Goal: Task Accomplishment & Management: Use online tool/utility

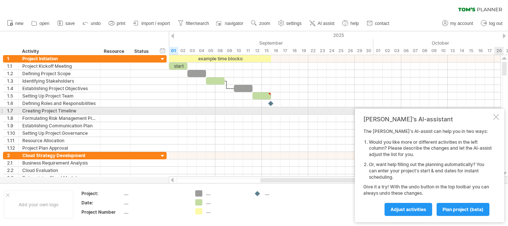
click at [496, 114] on div at bounding box center [496, 117] width 6 height 6
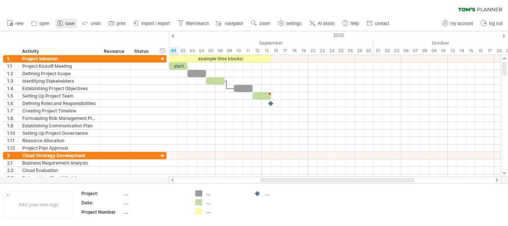
click at [69, 25] on span "save" at bounding box center [69, 23] width 9 height 5
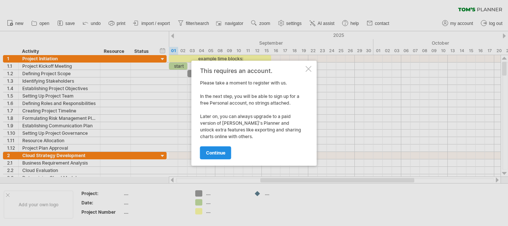
click at [216, 149] on link "continue" at bounding box center [215, 152] width 31 height 13
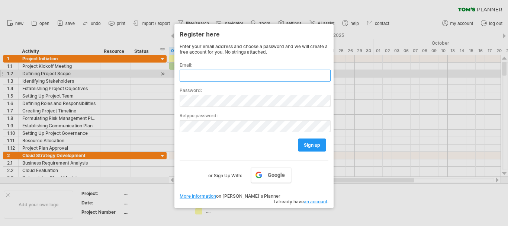
click at [204, 76] on input "text" at bounding box center [254, 75] width 151 height 12
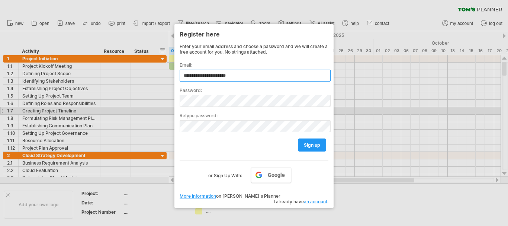
type input "**********"
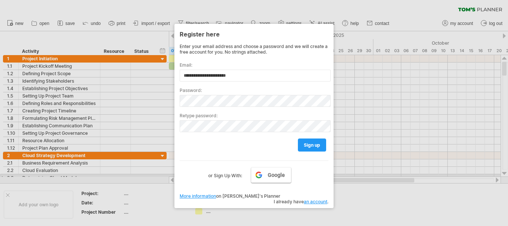
click at [259, 176] on link "Google" at bounding box center [271, 175] width 40 height 16
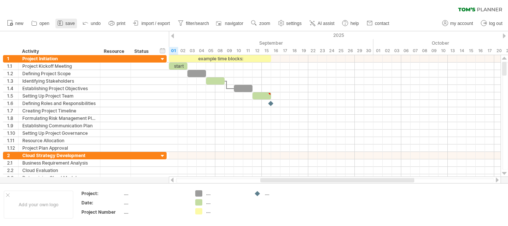
click at [67, 24] on span "save" at bounding box center [69, 23] width 9 height 5
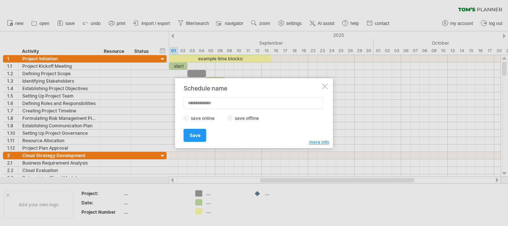
click at [326, 86] on div at bounding box center [325, 86] width 6 height 6
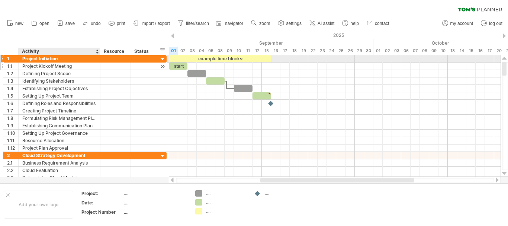
click at [56, 65] on div "Project Kickoff Meeting" at bounding box center [59, 65] width 74 height 7
click at [55, 60] on div "Project Initiation" at bounding box center [59, 58] width 74 height 7
click at [62, 58] on div "Project Initiation" at bounding box center [59, 58] width 74 height 7
click at [0, 0] on input "**********" at bounding box center [0, 0] width 0 height 0
click at [62, 58] on input "**********" at bounding box center [59, 58] width 74 height 7
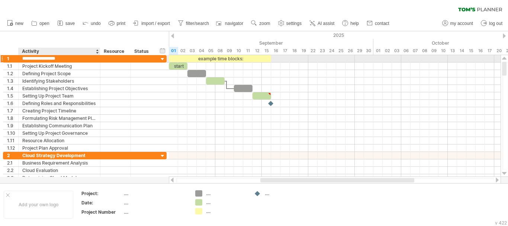
paste input "*****"
type input "**********"
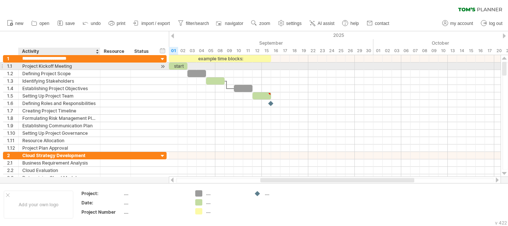
click at [68, 66] on div "Project Kickoff Meeting" at bounding box center [59, 65] width 74 height 7
click at [59, 65] on div "Project Kickoff Meeting" at bounding box center [59, 65] width 74 height 7
click at [59, 65] on input "**********" at bounding box center [59, 65] width 74 height 7
paste input "**********"
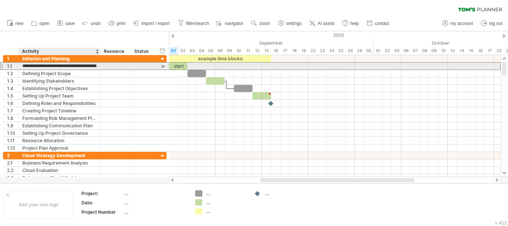
scroll to position [0, 315]
type input "**********"
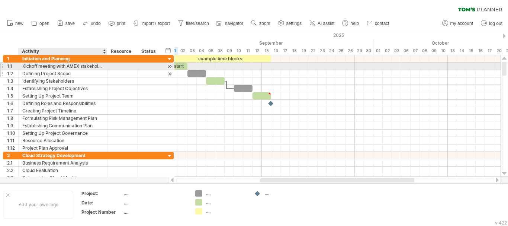
drag, startPoint x: 97, startPoint y: 65, endPoint x: 111, endPoint y: 70, distance: 14.9
click at [111, 70] on div "**********" at bounding box center [88, 103] width 171 height 97
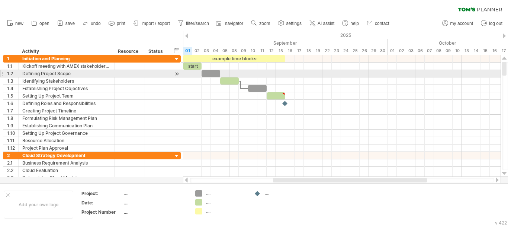
click at [67, 72] on div "Defining Project Scope" at bounding box center [66, 73] width 88 height 7
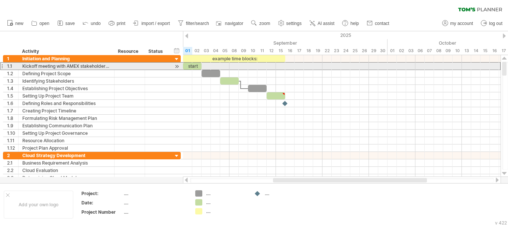
click at [67, 67] on div "Kickoff meeting with AMEX stakeholders Gather and document requirements Develop…" at bounding box center [66, 65] width 88 height 7
click at [67, 67] on input "**********" at bounding box center [66, 65] width 88 height 7
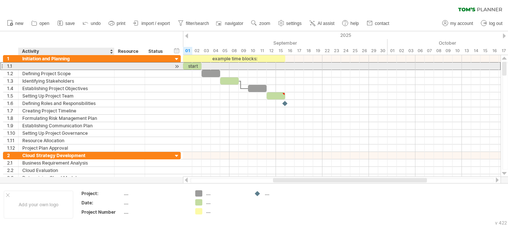
click at [68, 66] on div at bounding box center [66, 65] width 88 height 7
paste input "**********"
type input "**********"
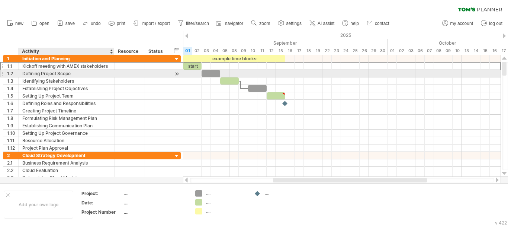
click at [92, 72] on div "Defining Project Scope" at bounding box center [66, 73] width 88 height 7
click at [92, 72] on input "**********" at bounding box center [66, 73] width 88 height 7
paste input "**********"
type input "**********"
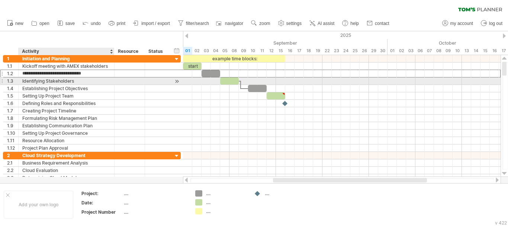
click at [102, 81] on div "Identifying Stakeholders" at bounding box center [66, 80] width 88 height 7
click at [81, 80] on div "Identifying Stakeholders" at bounding box center [66, 80] width 88 height 7
click at [81, 80] on input "**********" at bounding box center [66, 80] width 88 height 7
paste input "**********"
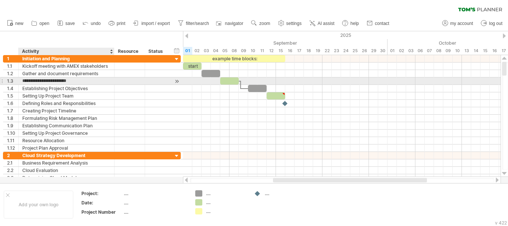
type input "**********"
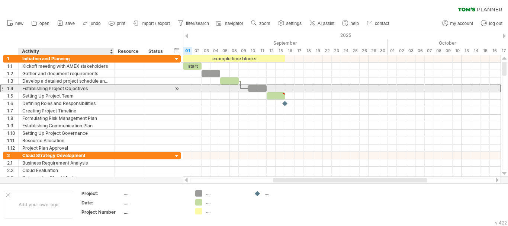
click at [74, 88] on div "Establishing Project Objectives" at bounding box center [66, 88] width 88 height 7
click at [0, 0] on input "**********" at bounding box center [0, 0] width 0 height 0
click at [74, 88] on input "**********" at bounding box center [66, 88] width 88 height 7
paste input "**********"
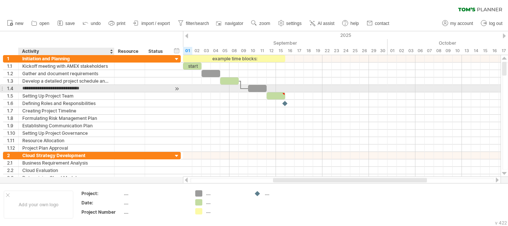
type input "**********"
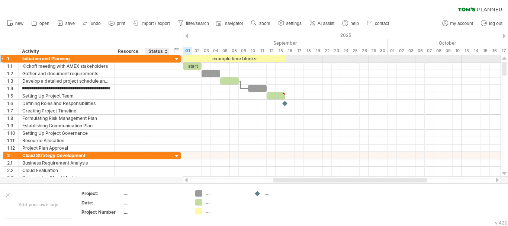
click at [165, 57] on div at bounding box center [157, 58] width 24 height 7
click at [178, 57] on div at bounding box center [176, 59] width 7 height 7
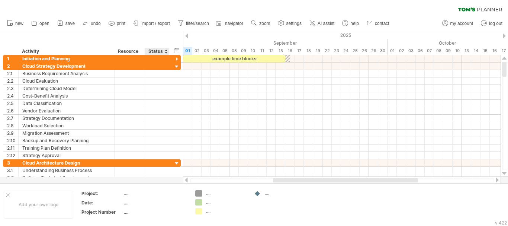
click at [158, 49] on div "Status" at bounding box center [156, 51] width 16 height 7
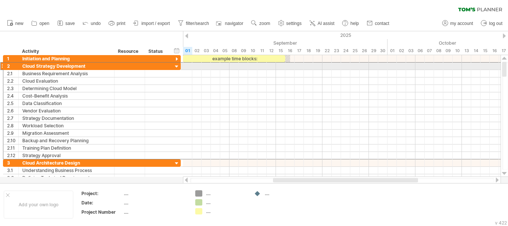
click at [4, 67] on div "2" at bounding box center [10, 65] width 15 height 7
click at [4, 66] on div "2" at bounding box center [10, 65] width 15 height 7
click at [1, 65] on div at bounding box center [1, 66] width 3 height 8
click at [177, 68] on div at bounding box center [176, 66] width 7 height 7
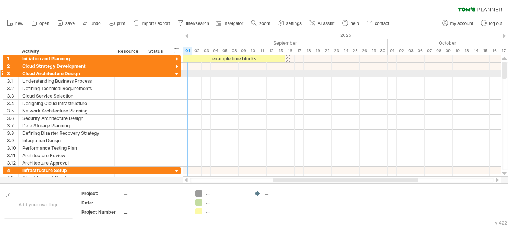
click at [177, 72] on div at bounding box center [176, 74] width 7 height 7
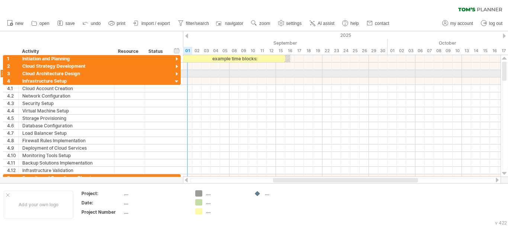
click at [177, 72] on div at bounding box center [176, 74] width 7 height 7
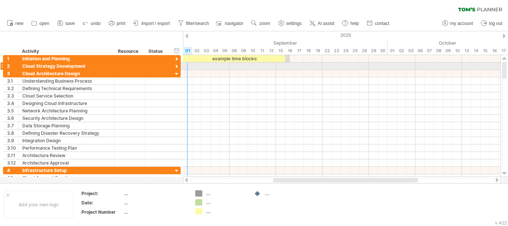
click at [176, 67] on div at bounding box center [176, 66] width 7 height 7
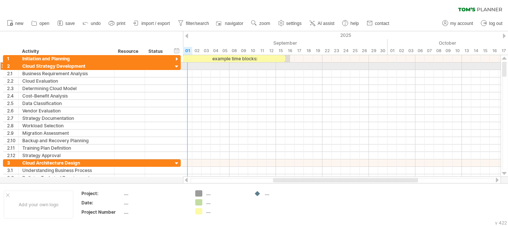
click at [177, 67] on div at bounding box center [176, 66] width 7 height 7
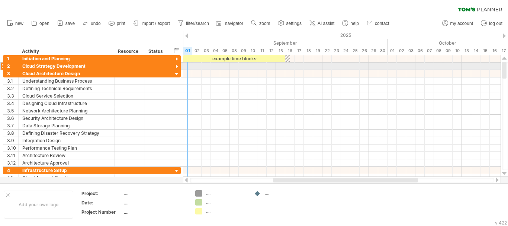
click at [177, 67] on div at bounding box center [176, 66] width 7 height 7
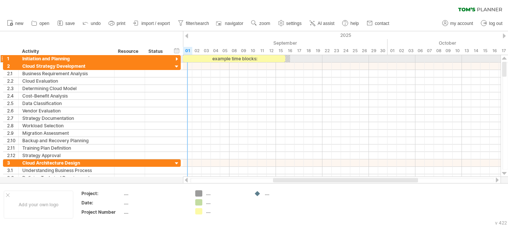
click at [176, 59] on div at bounding box center [176, 59] width 7 height 7
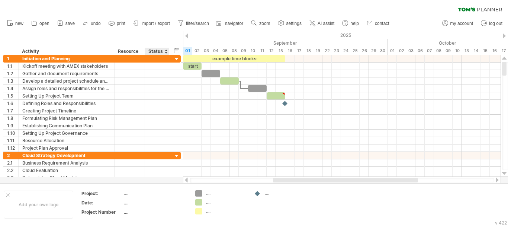
drag, startPoint x: 163, startPoint y: 52, endPoint x: 156, endPoint y: 53, distance: 6.9
click at [156, 53] on div "Status" at bounding box center [156, 51] width 16 height 7
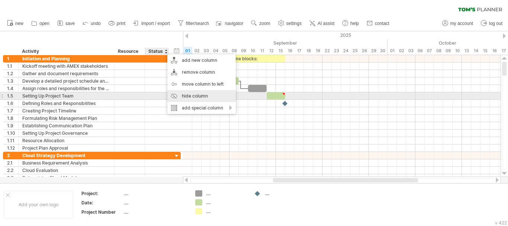
click at [201, 94] on div "hide column" at bounding box center [201, 96] width 68 height 12
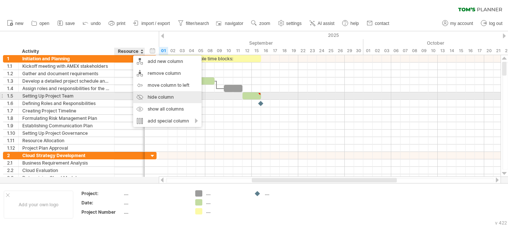
click at [161, 95] on div "hide column" at bounding box center [167, 97] width 68 height 12
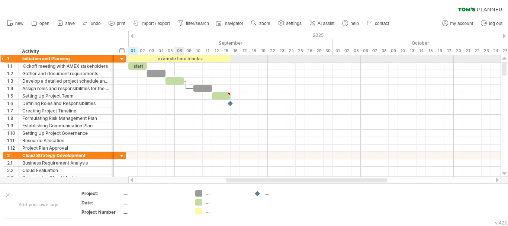
click at [178, 58] on div "example time blocks:" at bounding box center [179, 58] width 102 height 7
click at [178, 58] on div "**********" at bounding box center [179, 58] width 102 height 7
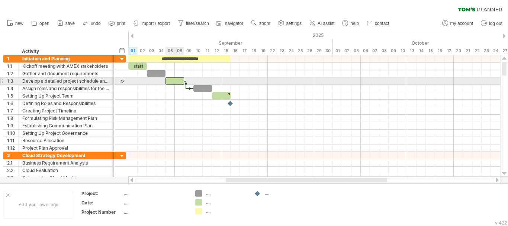
click at [169, 78] on div at bounding box center [174, 80] width 19 height 7
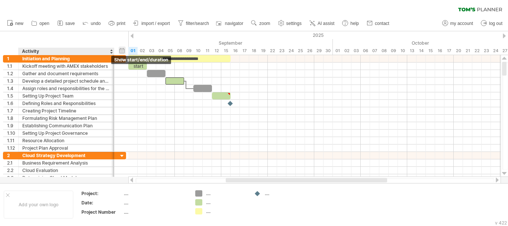
click at [123, 50] on div "hide start/end/duration show start/end/duration" at bounding box center [122, 50] width 7 height 8
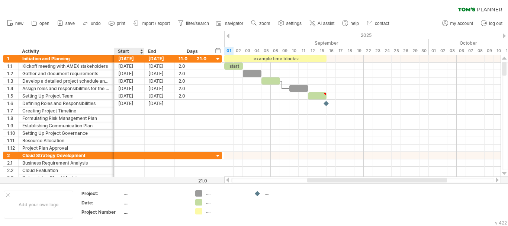
click at [131, 52] on div "Start" at bounding box center [129, 51] width 22 height 7
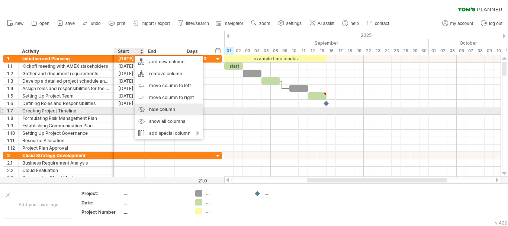
click at [166, 110] on div "hide column" at bounding box center [169, 109] width 68 height 12
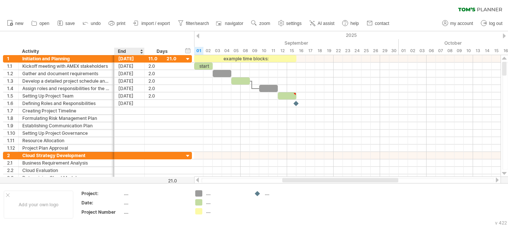
click at [127, 49] on div "End" at bounding box center [129, 51] width 22 height 7
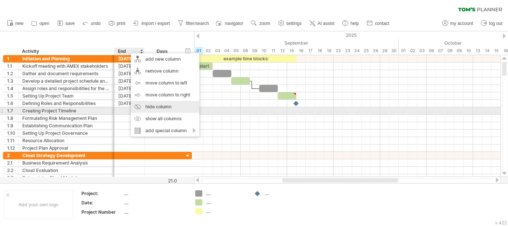
click at [161, 109] on div "hide column" at bounding box center [165, 107] width 68 height 12
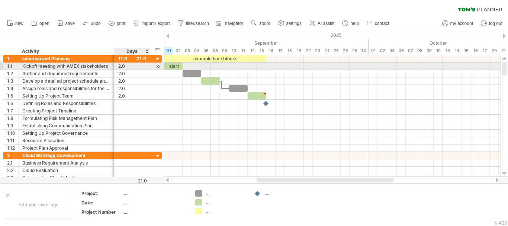
click at [124, 65] on div "2.0" at bounding box center [132, 65] width 28 height 7
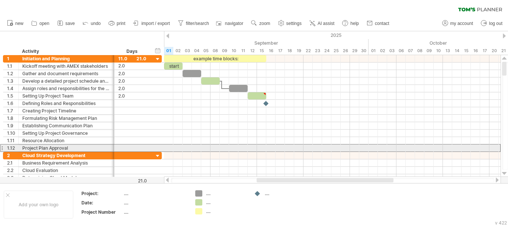
click at [2, 147] on div at bounding box center [1, 148] width 3 height 8
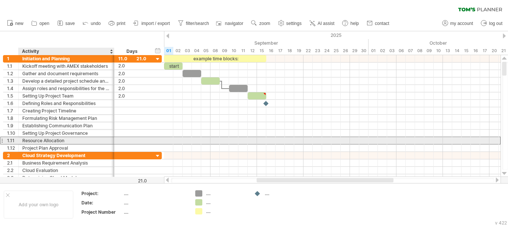
click at [23, 144] on div "**********" at bounding box center [82, 140] width 159 height 8
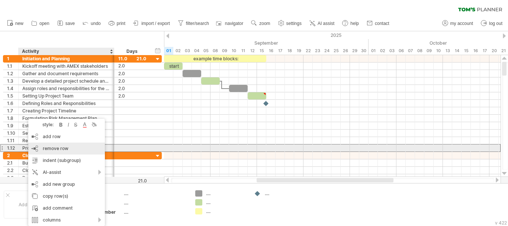
click at [40, 147] on div "remove row remove selected rows" at bounding box center [66, 148] width 77 height 12
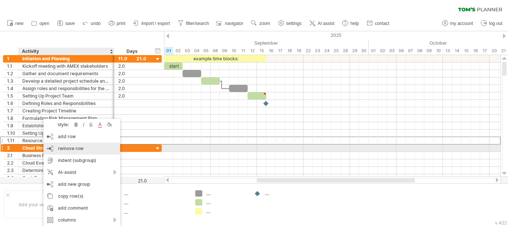
click at [67, 149] on span "remove row" at bounding box center [71, 148] width 26 height 6
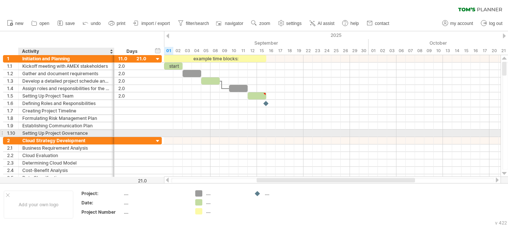
click at [52, 132] on div "Setting Up Project Governance" at bounding box center [66, 132] width 88 height 7
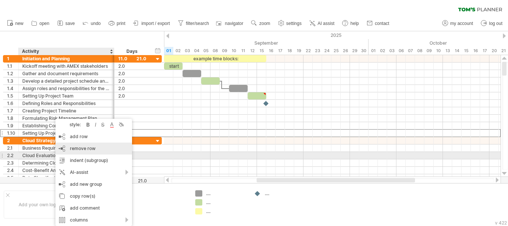
click at [77, 152] on div "remove row remove selected rows" at bounding box center [93, 148] width 77 height 12
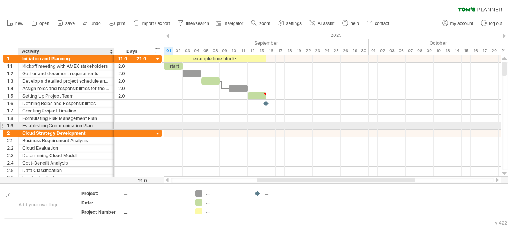
click at [64, 127] on div "Establishing Communication Plan" at bounding box center [66, 125] width 88 height 7
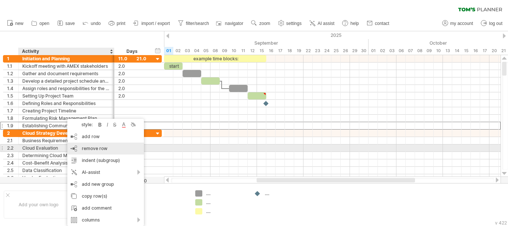
click at [83, 146] on span "remove row" at bounding box center [95, 148] width 26 height 6
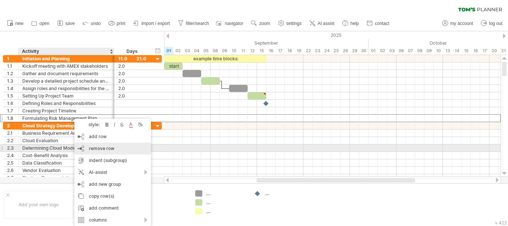
click at [93, 148] on span "remove row" at bounding box center [102, 148] width 26 height 6
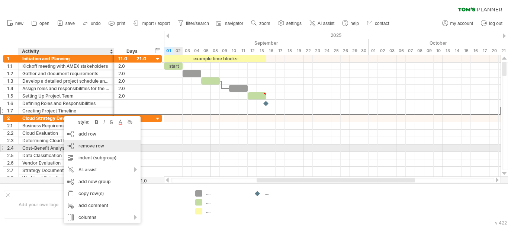
click at [93, 146] on span "remove row" at bounding box center [91, 146] width 26 height 6
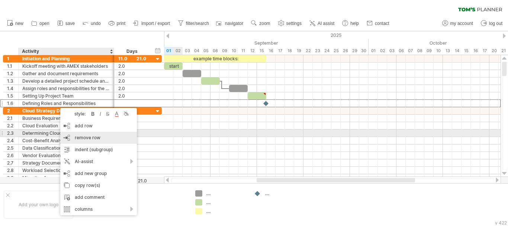
click at [90, 136] on span "remove row" at bounding box center [88, 138] width 26 height 6
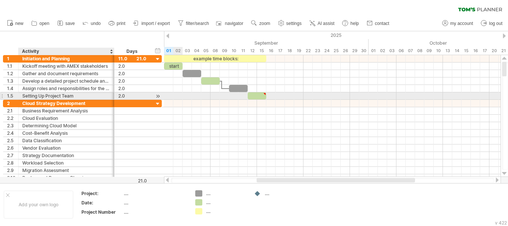
click at [59, 96] on div "Setting Up Project Team" at bounding box center [66, 95] width 88 height 7
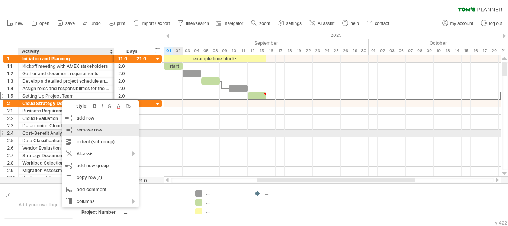
click at [93, 131] on span "remove row" at bounding box center [90, 130] width 26 height 6
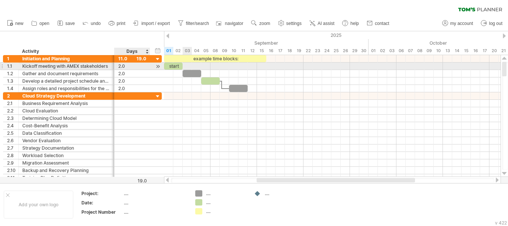
click at [121, 67] on div "2.0" at bounding box center [132, 65] width 28 height 7
type input "*"
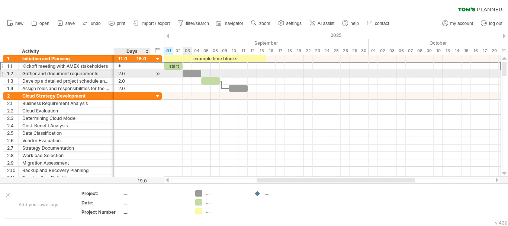
click at [121, 74] on div "2.0" at bounding box center [132, 73] width 28 height 7
type input "*"
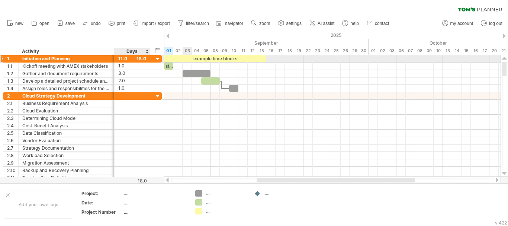
click at [137, 60] on div "11.0" at bounding box center [132, 58] width 28 height 7
click at [123, 58] on input "****" at bounding box center [125, 58] width 14 height 7
click at [132, 58] on input "****" at bounding box center [125, 58] width 14 height 7
click at [142, 58] on div "11.0" at bounding box center [132, 58] width 28 height 7
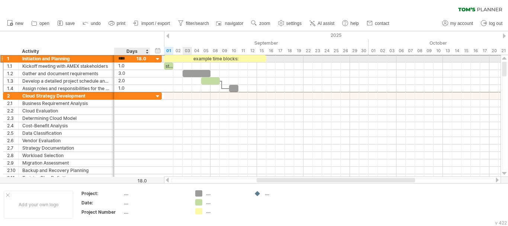
click at [142, 58] on div "****" at bounding box center [132, 58] width 28 height 7
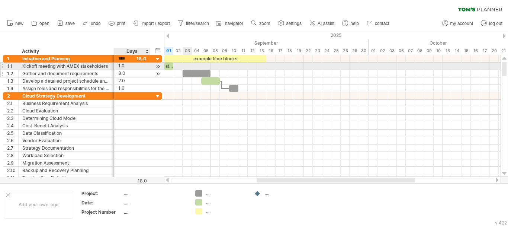
click at [135, 71] on div "3.0" at bounding box center [132, 73] width 28 height 7
click at [121, 67] on div "1.0" at bounding box center [132, 65] width 28 height 7
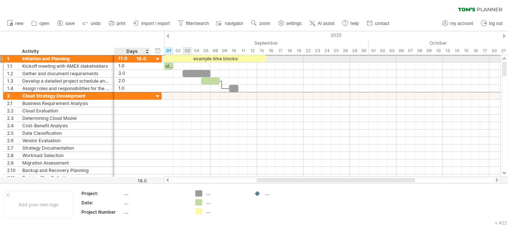
click at [120, 61] on div "11.0" at bounding box center [132, 58] width 28 height 7
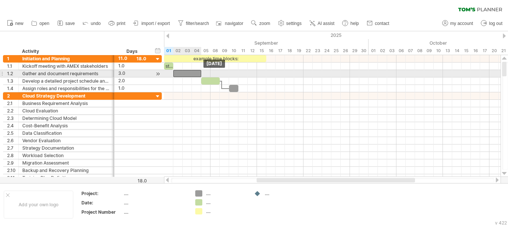
drag, startPoint x: 187, startPoint y: 73, endPoint x: 178, endPoint y: 73, distance: 9.3
click at [178, 73] on div at bounding box center [187, 73] width 28 height 7
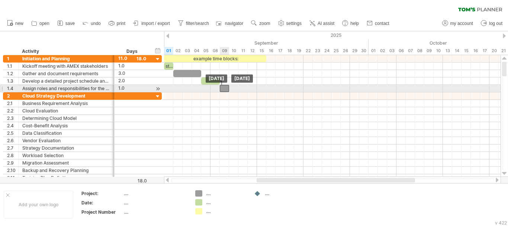
drag, startPoint x: 232, startPoint y: 89, endPoint x: 223, endPoint y: 90, distance: 8.9
click at [223, 90] on div at bounding box center [224, 88] width 9 height 7
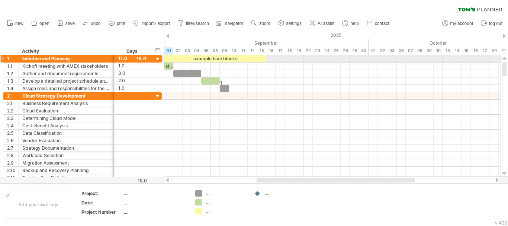
click at [159, 58] on div at bounding box center [157, 59] width 7 height 7
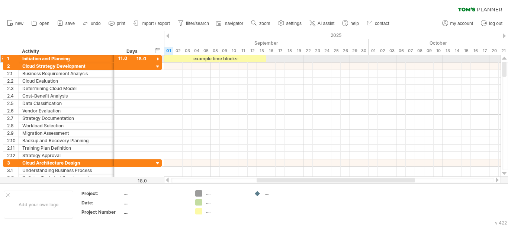
click at [159, 58] on div at bounding box center [157, 59] width 7 height 7
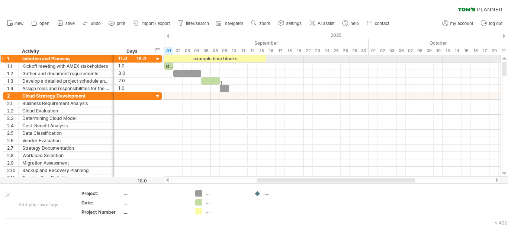
click at [158, 58] on div at bounding box center [157, 59] width 7 height 7
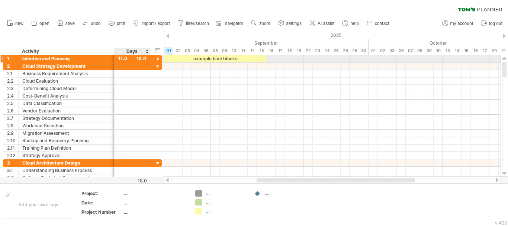
click at [142, 58] on div "11.0" at bounding box center [132, 58] width 28 height 7
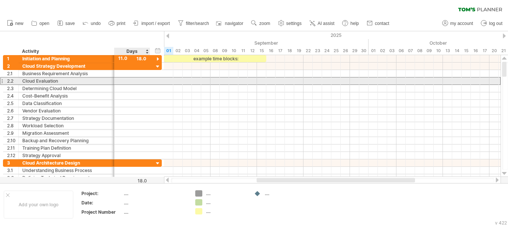
click at [138, 78] on div at bounding box center [132, 80] width 28 height 7
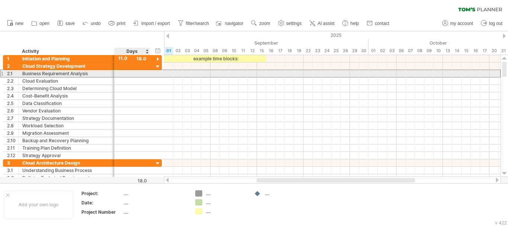
click at [139, 72] on div at bounding box center [132, 73] width 28 height 7
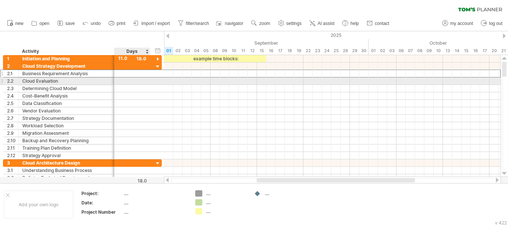
click at [138, 83] on div at bounding box center [132, 80] width 28 height 7
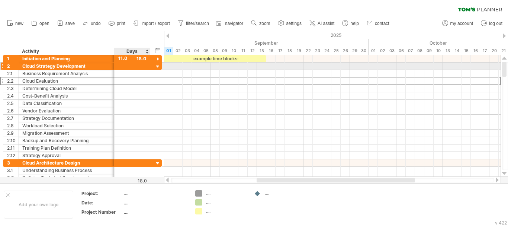
click at [159, 66] on div at bounding box center [157, 66] width 7 height 7
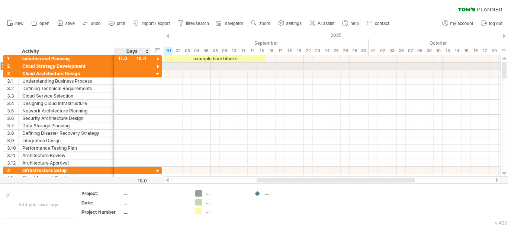
click at [159, 66] on div at bounding box center [157, 66] width 7 height 7
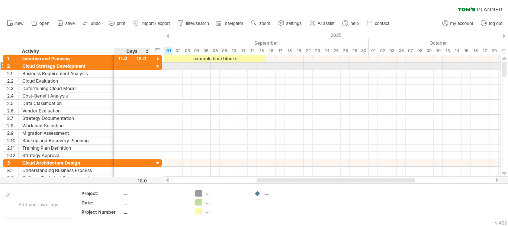
click at [159, 66] on div at bounding box center [157, 66] width 7 height 7
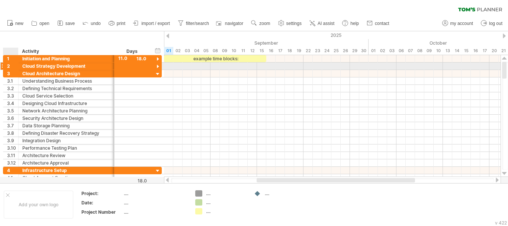
click at [6, 65] on div "2" at bounding box center [10, 65] width 15 height 7
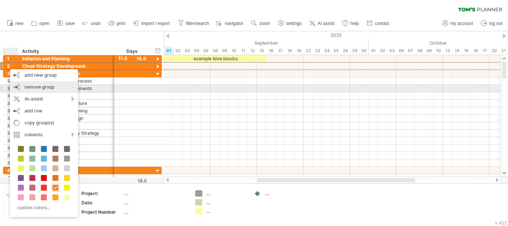
click at [33, 87] on span "remove group" at bounding box center [40, 87] width 30 height 6
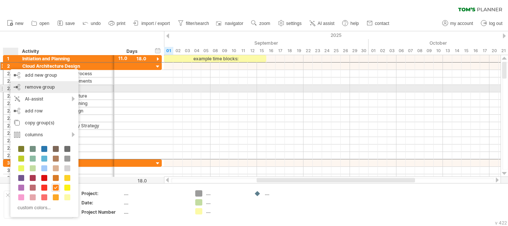
click at [27, 88] on span "remove group" at bounding box center [40, 87] width 30 height 6
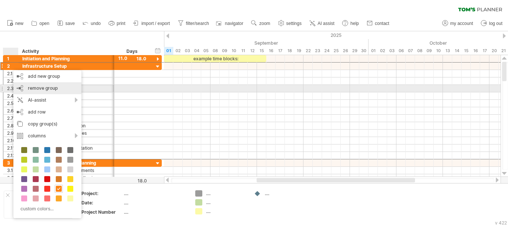
click at [31, 87] on span "remove group" at bounding box center [43, 88] width 30 height 6
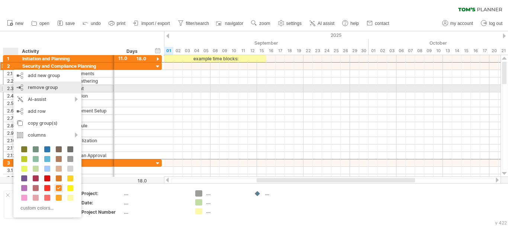
click at [34, 89] on span "remove group" at bounding box center [43, 87] width 30 height 6
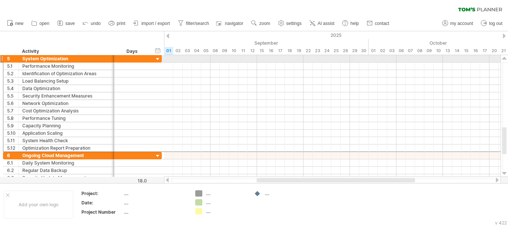
click at [3, 56] on div at bounding box center [1, 59] width 3 height 8
click at [4, 58] on div "5" at bounding box center [10, 58] width 15 height 7
click at [3, 58] on div at bounding box center [1, 59] width 3 height 8
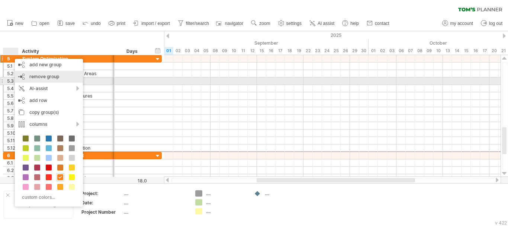
click at [41, 78] on span "remove group" at bounding box center [44, 77] width 30 height 6
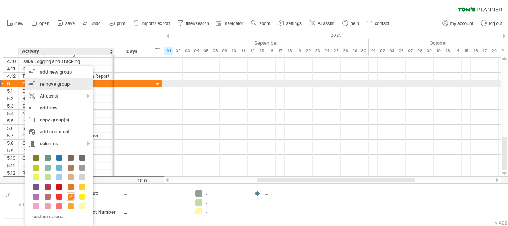
click at [37, 84] on div "remove group remove selected groups" at bounding box center [59, 84] width 68 height 12
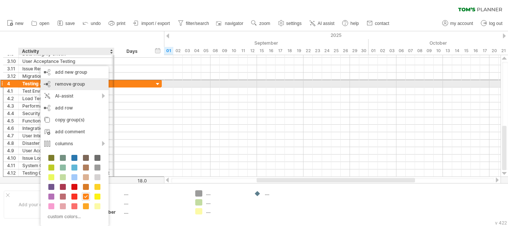
click at [52, 85] on div "remove group remove selected groups" at bounding box center [74, 84] width 68 height 12
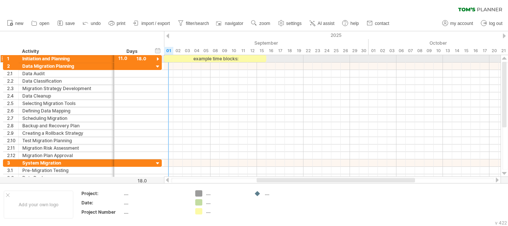
click at [157, 59] on div at bounding box center [157, 59] width 7 height 7
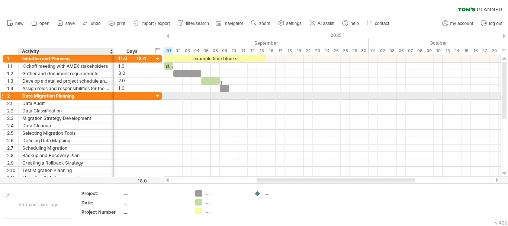
click at [44, 95] on div "Data Migration Planning" at bounding box center [66, 95] width 88 height 7
click at [44, 95] on input "**********" at bounding box center [66, 95] width 88 height 7
paste input "text"
type input "**********"
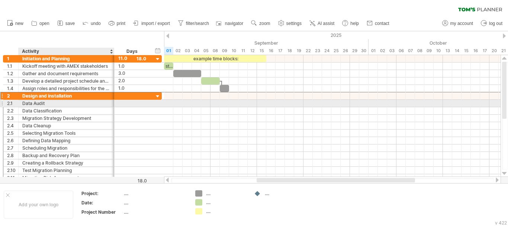
click at [41, 102] on div "Data Audit" at bounding box center [66, 103] width 88 height 7
click at [41, 102] on input "**********" at bounding box center [66, 103] width 88 height 7
paste input "**********"
type input "**********"
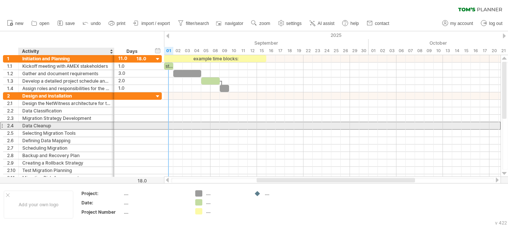
click at [77, 125] on div "Data Cleanup" at bounding box center [66, 125] width 88 height 7
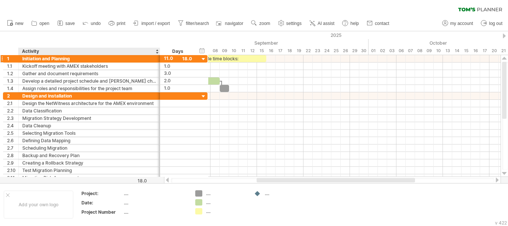
drag, startPoint x: 113, startPoint y: 51, endPoint x: 159, endPoint y: 56, distance: 46.0
click at [159, 56] on div "Trying to reach [DOMAIN_NAME] Connected again... 0% clear filter new 1" at bounding box center [254, 113] width 508 height 226
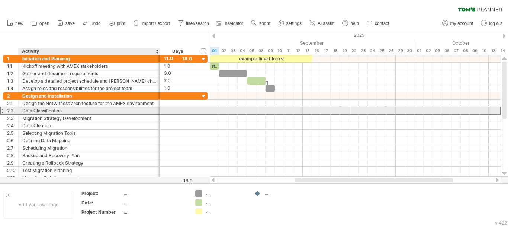
click at [48, 109] on div "Data Classification" at bounding box center [89, 110] width 134 height 7
click at [0, 0] on input "**********" at bounding box center [0, 0] width 0 height 0
click at [48, 109] on input "**********" at bounding box center [89, 110] width 134 height 7
paste input "**********"
type input "**********"
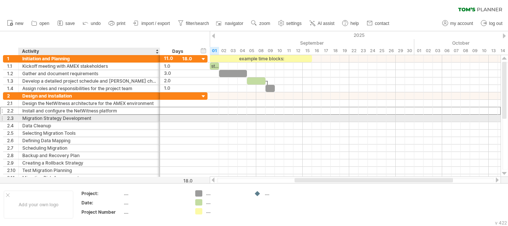
click at [53, 120] on div "Migration Strategy Development" at bounding box center [89, 117] width 134 height 7
click at [53, 120] on input "**********" at bounding box center [89, 117] width 134 height 7
paste input "**********"
type input "**********"
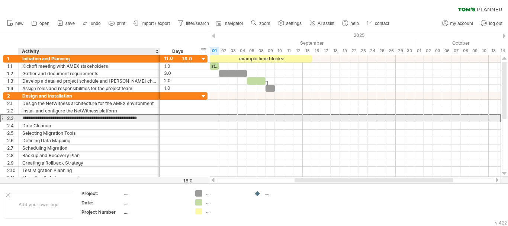
scroll to position [0, 2]
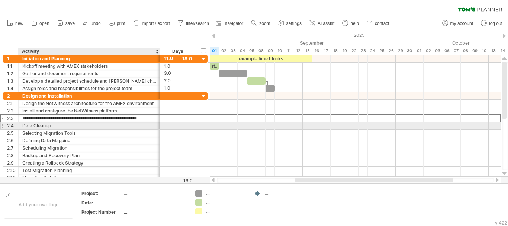
click at [108, 128] on div "Data Cleanup" at bounding box center [89, 125] width 134 height 7
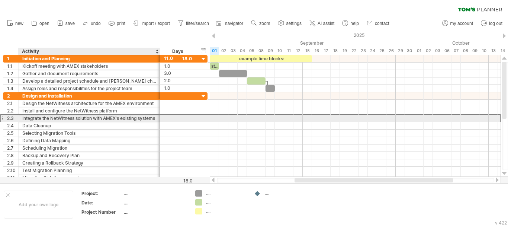
click at [129, 119] on div "Integrate the NetWitness solution with AMEX's existing systems" at bounding box center [89, 117] width 134 height 7
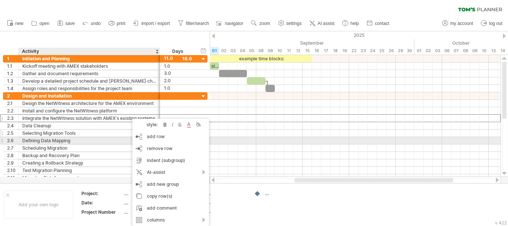
click at [68, 133] on div "Selecting Migration Tools" at bounding box center [89, 132] width 134 height 7
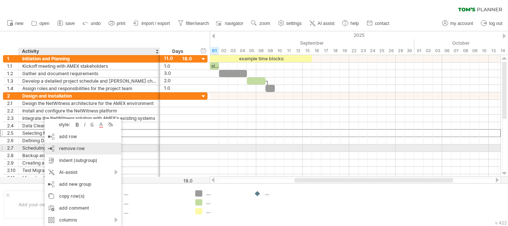
click at [63, 145] on div "remove row remove selected rows" at bounding box center [83, 148] width 77 height 12
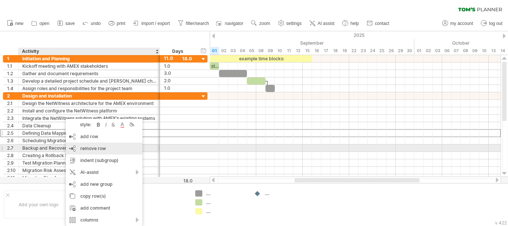
click at [86, 149] on span "remove row" at bounding box center [93, 148] width 26 height 6
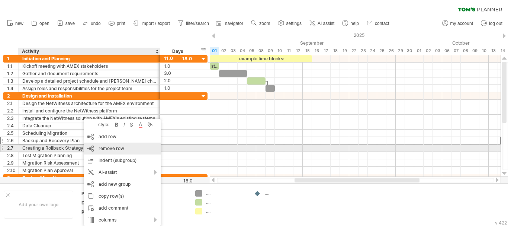
click at [105, 148] on span "remove row" at bounding box center [111, 148] width 26 height 6
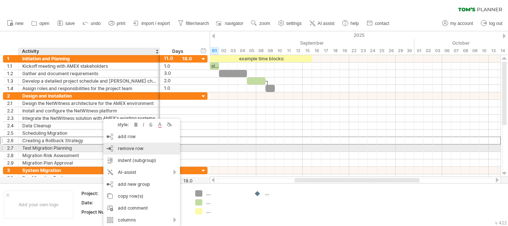
click at [120, 149] on span "remove row" at bounding box center [131, 148] width 26 height 6
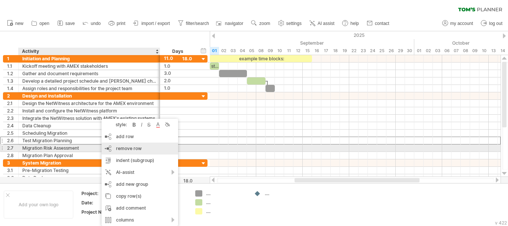
click at [113, 149] on div "remove row remove selected rows" at bounding box center [139, 148] width 77 height 12
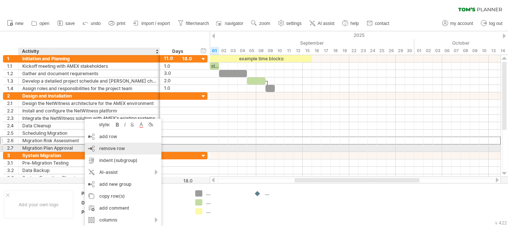
click at [110, 146] on span "remove row" at bounding box center [112, 148] width 26 height 6
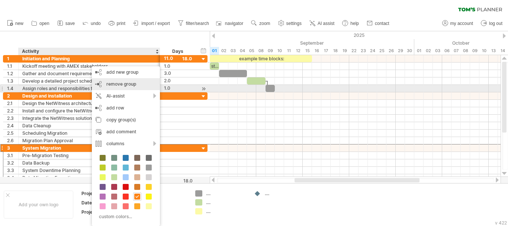
click at [121, 86] on span "remove group" at bounding box center [121, 84] width 30 height 6
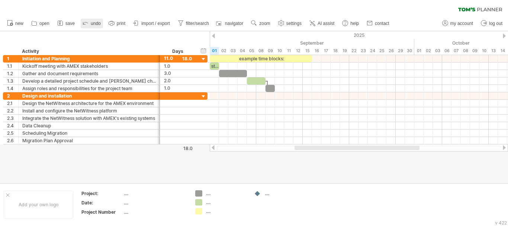
click at [88, 23] on icon at bounding box center [85, 22] width 7 height 7
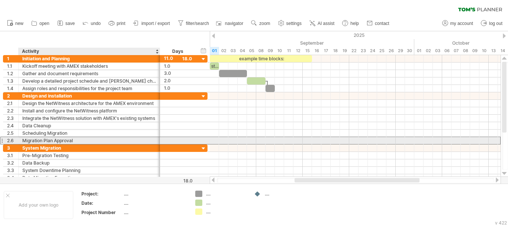
click at [52, 139] on div "Migration Plan Approval" at bounding box center [89, 140] width 134 height 7
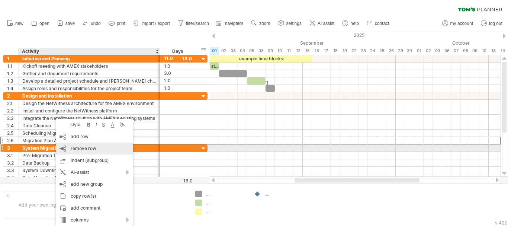
click at [71, 146] on span "remove row" at bounding box center [84, 148] width 26 height 6
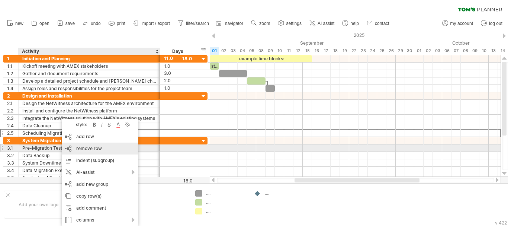
click at [80, 148] on span "remove row" at bounding box center [89, 148] width 26 height 6
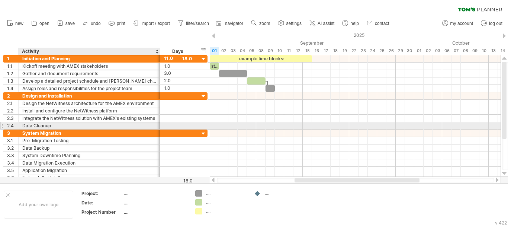
click at [55, 126] on div "Data Cleanup" at bounding box center [89, 125] width 134 height 7
click at [55, 126] on input "**********" at bounding box center [89, 125] width 134 height 7
paste input "**********"
type input "**********"
click at [55, 126] on input "**********" at bounding box center [89, 125] width 134 height 7
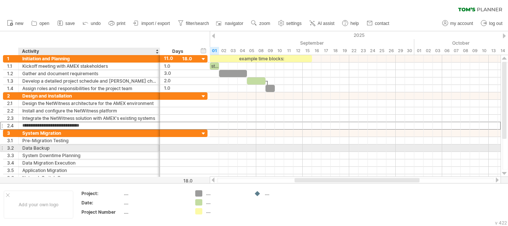
click at [97, 145] on div "Data Backup" at bounding box center [89, 147] width 134 height 7
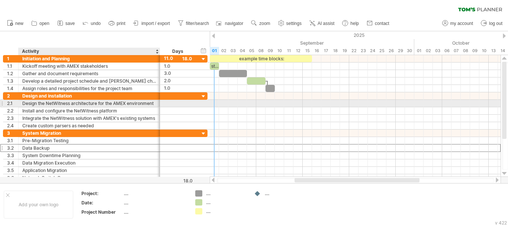
click at [163, 102] on div at bounding box center [178, 103] width 36 height 7
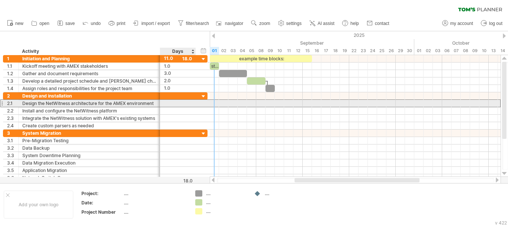
click at [169, 103] on div at bounding box center [178, 103] width 28 height 7
type input "*"
type input "**"
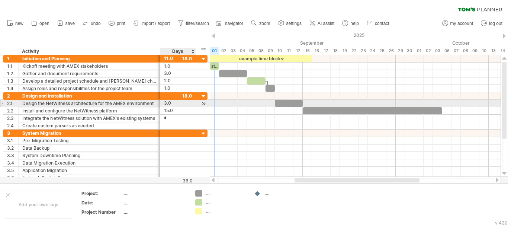
type input "**"
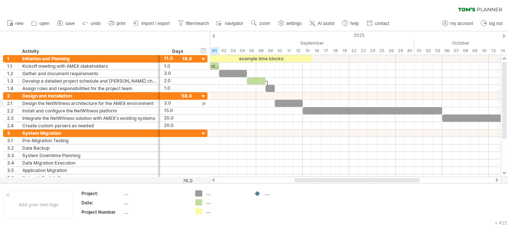
click at [499, 179] on div at bounding box center [497, 179] width 6 height 5
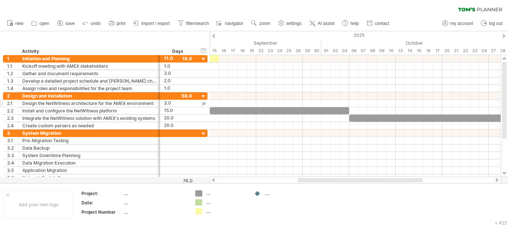
click at [499, 179] on div at bounding box center [497, 179] width 6 height 5
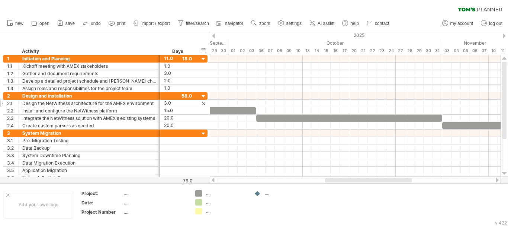
click at [499, 179] on div at bounding box center [497, 179] width 6 height 5
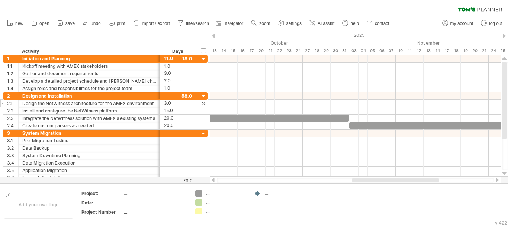
click at [499, 179] on div at bounding box center [497, 179] width 6 height 5
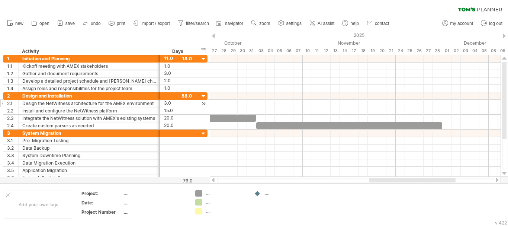
click at [499, 179] on div at bounding box center [497, 179] width 6 height 5
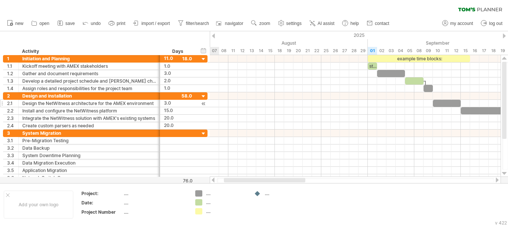
drag, startPoint x: 395, startPoint y: 180, endPoint x: 240, endPoint y: 182, distance: 155.7
click at [240, 182] on div at bounding box center [264, 180] width 81 height 4
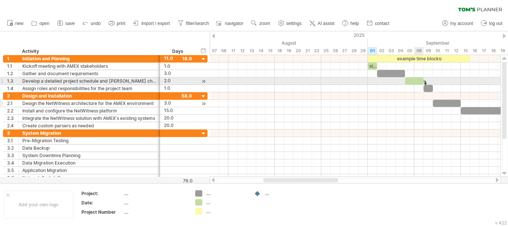
click at [415, 82] on div at bounding box center [414, 80] width 19 height 7
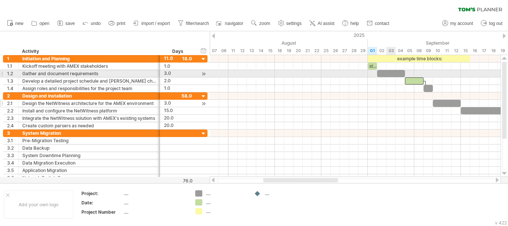
click at [392, 72] on div at bounding box center [391, 73] width 28 height 7
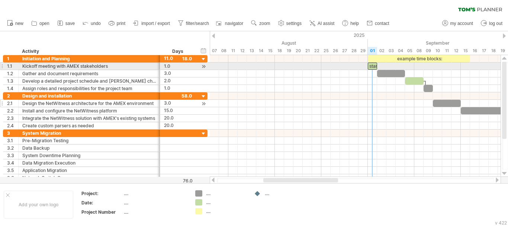
click at [374, 65] on div "start" at bounding box center [371, 65] width 9 height 7
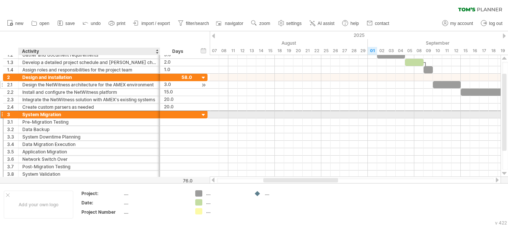
click at [54, 114] on div "System Migration" at bounding box center [89, 114] width 134 height 7
click at [0, 0] on input "**********" at bounding box center [0, 0] width 0 height 0
click at [54, 114] on input "**********" at bounding box center [89, 114] width 134 height 7
paste input "******"
type input "**********"
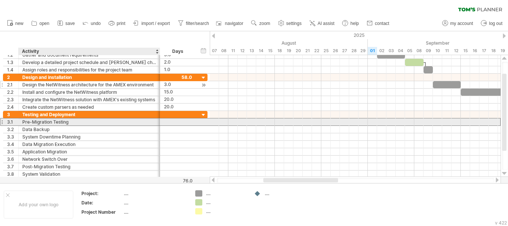
click at [42, 124] on div "Pre-Migration Testing" at bounding box center [89, 121] width 134 height 7
paste input "**********"
type input "**********"
click at [136, 120] on input "**********" at bounding box center [89, 121] width 134 height 7
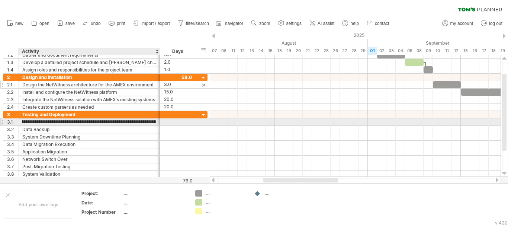
click at [136, 120] on input "**********" at bounding box center [89, 121] width 134 height 7
click at [146, 123] on input "**********" at bounding box center [89, 121] width 134 height 7
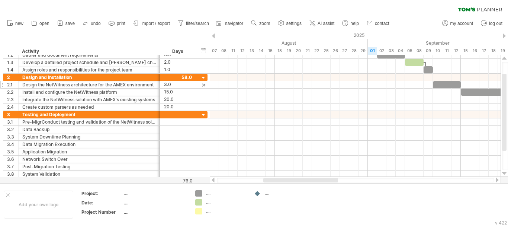
scroll to position [0, 0]
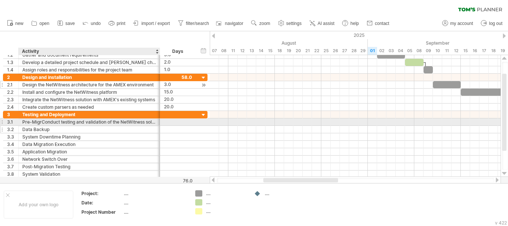
click at [42, 128] on div "Data Backup" at bounding box center [89, 129] width 134 height 7
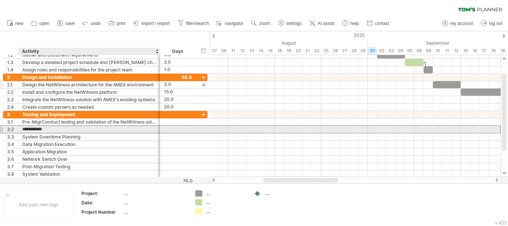
click at [42, 128] on input "**********" at bounding box center [89, 129] width 134 height 7
paste input "**********"
type input "**********"
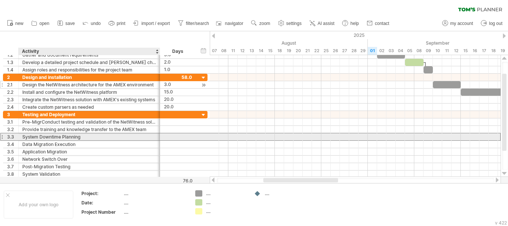
click at [43, 139] on div "System Downtime Planning" at bounding box center [89, 136] width 134 height 7
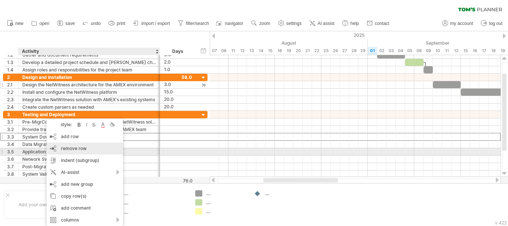
click at [67, 149] on span "remove row" at bounding box center [74, 148] width 26 height 6
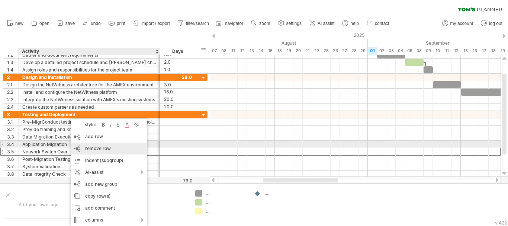
click at [79, 148] on div "remove row remove selected rows" at bounding box center [109, 148] width 77 height 12
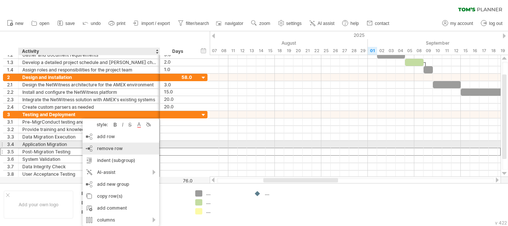
click at [93, 147] on div "remove row remove selected rows" at bounding box center [120, 148] width 77 height 12
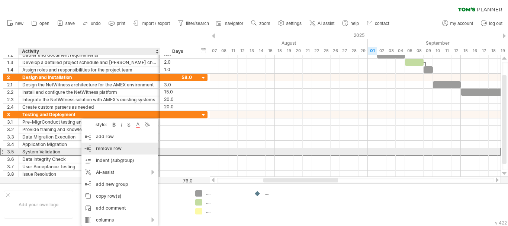
click at [102, 149] on span "remove row" at bounding box center [109, 148] width 26 height 6
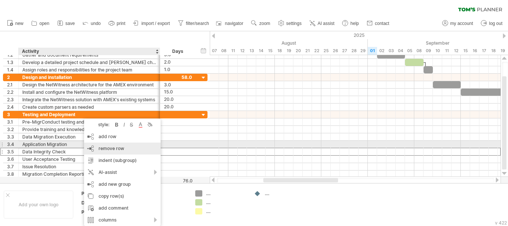
click at [94, 147] on div "remove row remove selected rows" at bounding box center [122, 148] width 77 height 12
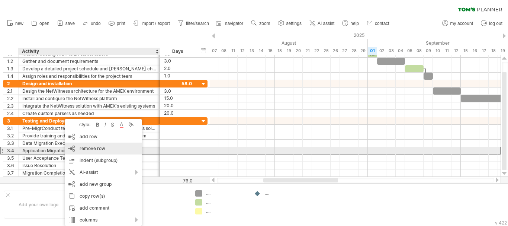
click at [92, 148] on span "remove row" at bounding box center [93, 148] width 26 height 6
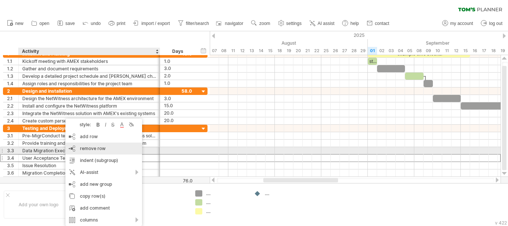
click at [87, 149] on span "remove row" at bounding box center [93, 148] width 26 height 6
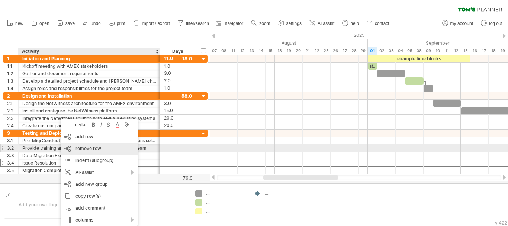
click at [89, 150] on span "remove row" at bounding box center [88, 148] width 26 height 6
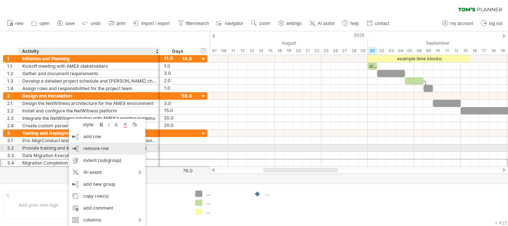
click at [83, 148] on span "remove row" at bounding box center [96, 148] width 26 height 6
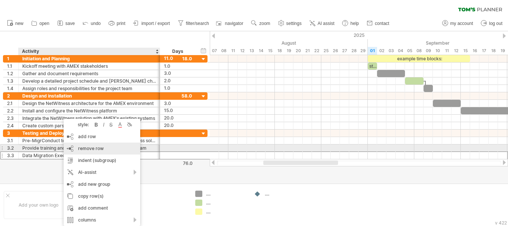
click at [84, 147] on span "remove row" at bounding box center [91, 148] width 26 height 6
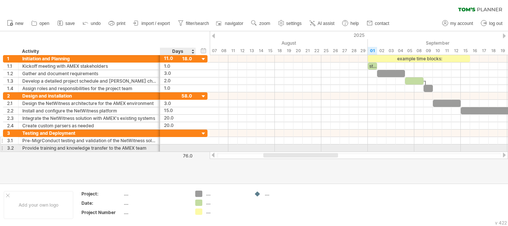
click at [170, 141] on div at bounding box center [178, 140] width 28 height 7
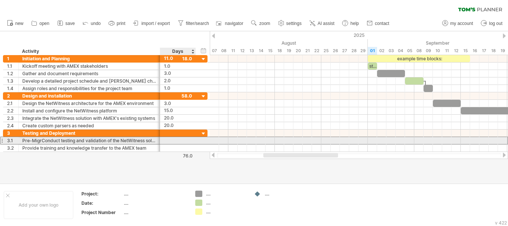
scroll to position [0, 0]
type input "**"
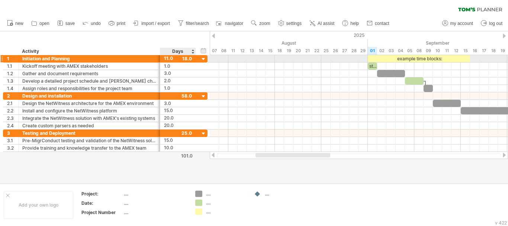
click at [167, 56] on div "11.0" at bounding box center [178, 58] width 28 height 7
click at [172, 183] on div "Trying to reach [DOMAIN_NAME] Connected again... 0% clear filter new 1" at bounding box center [254, 113] width 508 height 226
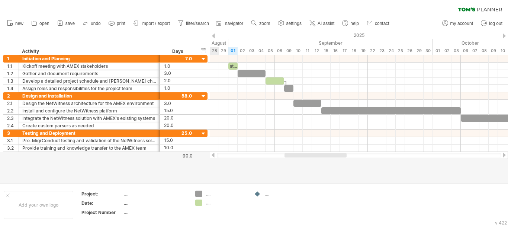
drag, startPoint x: 270, startPoint y: 154, endPoint x: 293, endPoint y: 149, distance: 23.7
click at [297, 166] on div "Trying to reach [DOMAIN_NAME] Connected again... 0% clear filter new 1" at bounding box center [254, 113] width 508 height 226
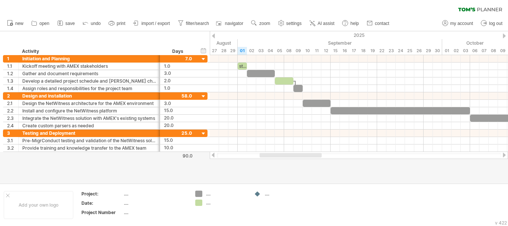
click at [214, 36] on div at bounding box center [213, 35] width 3 height 5
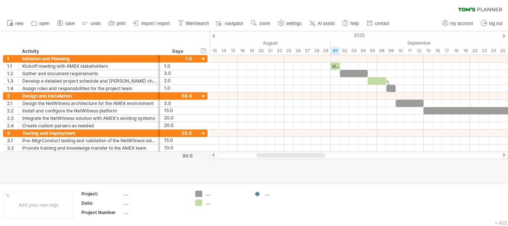
click at [214, 36] on div at bounding box center [213, 35] width 3 height 5
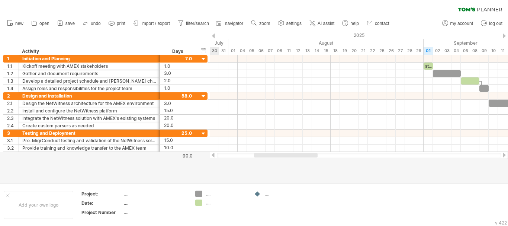
click at [504, 36] on div at bounding box center [503, 35] width 3 height 5
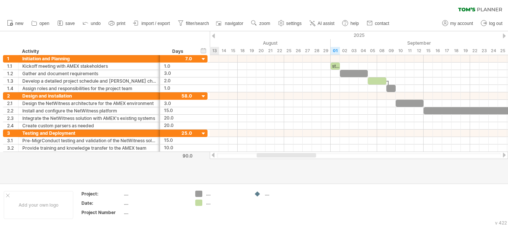
click at [504, 36] on div at bounding box center [503, 35] width 3 height 5
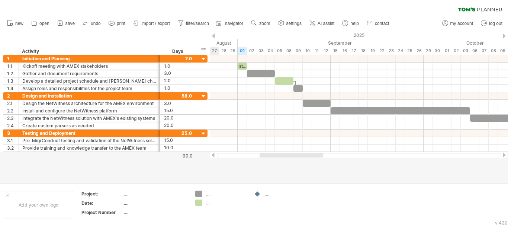
click at [504, 36] on div at bounding box center [503, 35] width 3 height 5
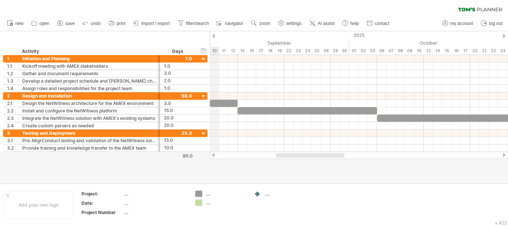
click at [211, 35] on div "2025" at bounding box center [191, 35] width 1542 height 8
click at [213, 36] on div at bounding box center [213, 35] width 3 height 5
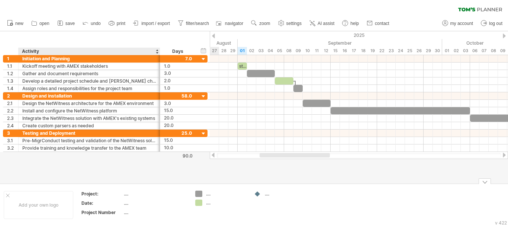
click at [123, 191] on th "Project:" at bounding box center [102, 194] width 42 height 9
click at [124, 197] on td "...." at bounding box center [155, 194] width 63 height 9
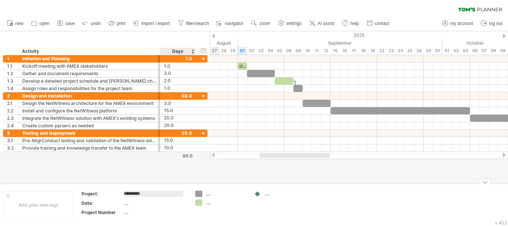
type input "**********"
click at [124, 203] on div "...." at bounding box center [155, 203] width 62 height 6
click at [207, 203] on div "...." at bounding box center [226, 202] width 40 height 6
click at [205, 196] on div "...." at bounding box center [220, 193] width 51 height 6
click at [205, 194] on div "...." at bounding box center [220, 193] width 51 height 6
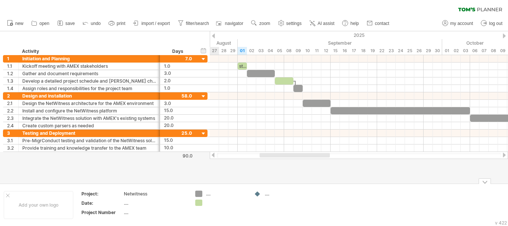
click at [210, 194] on div "...." at bounding box center [226, 193] width 40 height 6
click at [211, 211] on td at bounding box center [220, 204] width 59 height 29
click at [206, 203] on div at bounding box center [226, 202] width 40 height 6
type input "*****"
click at [215, 214] on td "Start" at bounding box center [220, 204] width 59 height 29
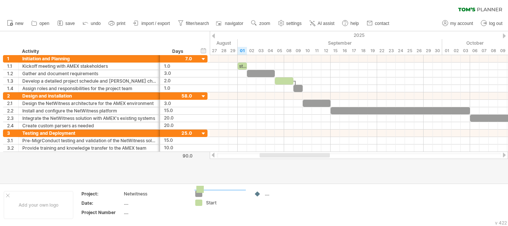
drag, startPoint x: 201, startPoint y: 202, endPoint x: 202, endPoint y: 189, distance: 13.1
click at [207, 201] on div at bounding box center [226, 202] width 40 height 6
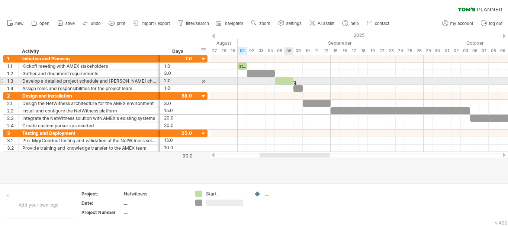
click at [286, 81] on div at bounding box center [284, 80] width 19 height 7
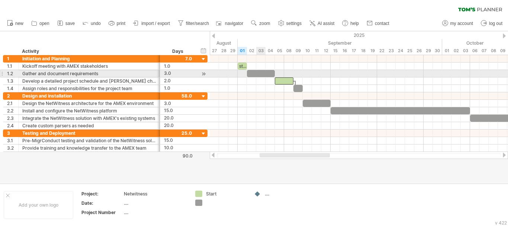
click at [260, 71] on div at bounding box center [261, 73] width 28 height 7
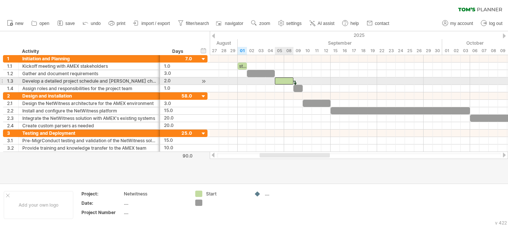
click at [285, 80] on div at bounding box center [284, 80] width 19 height 7
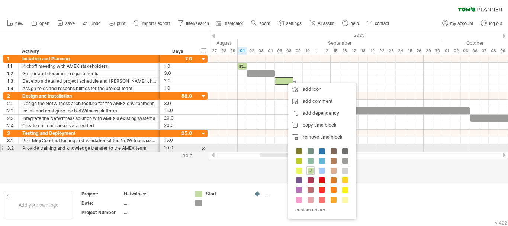
click at [344, 150] on span at bounding box center [345, 151] width 6 height 6
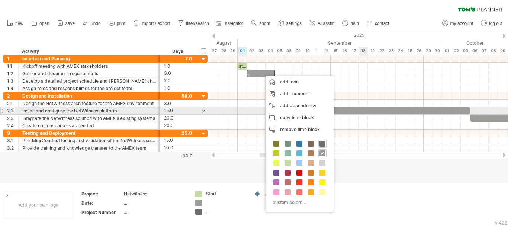
click at [364, 108] on div at bounding box center [399, 110] width 139 height 7
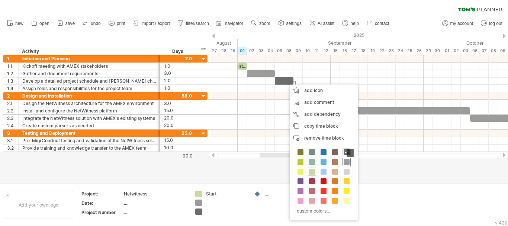
click at [348, 163] on span at bounding box center [346, 162] width 6 height 6
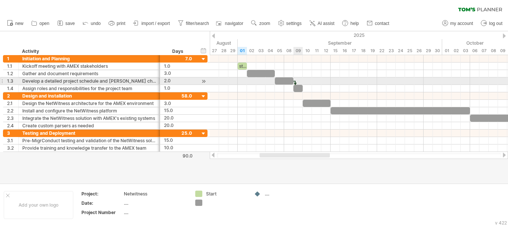
click at [295, 83] on div at bounding box center [295, 85] width 2 height 8
click at [295, 81] on div at bounding box center [295, 85] width 2 height 8
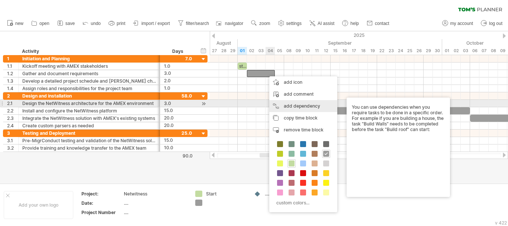
click at [303, 104] on div "add dependency You can use dependencies when you require tasks to be done in a …" at bounding box center [303, 106] width 68 height 12
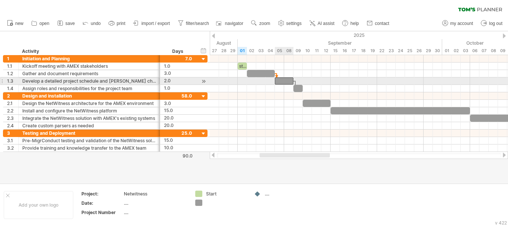
click at [281, 79] on div at bounding box center [284, 80] width 19 height 7
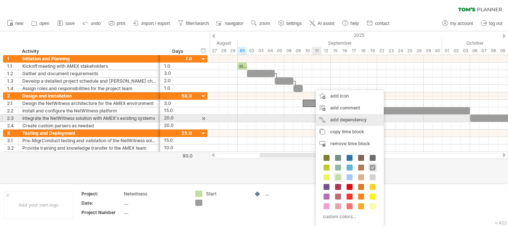
click at [350, 118] on div "add dependency You can use dependencies when you require tasks to be done in a …" at bounding box center [349, 120] width 68 height 12
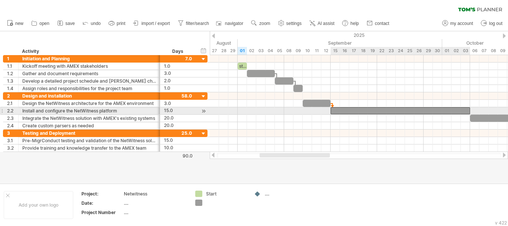
click at [348, 110] on div at bounding box center [399, 110] width 139 height 7
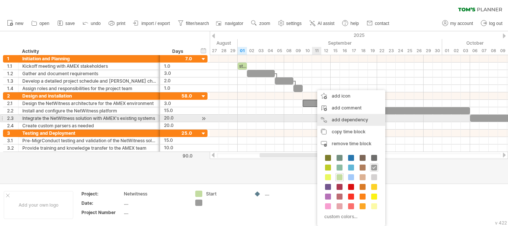
click at [342, 116] on div "add dependency You can use dependencies when you require tasks to be done in a …" at bounding box center [351, 120] width 68 height 12
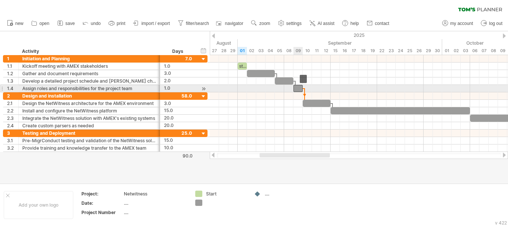
click at [301, 88] on div at bounding box center [297, 88] width 9 height 7
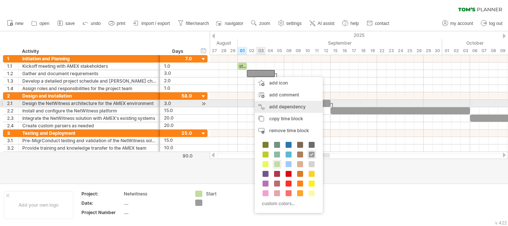
click at [289, 103] on div "add dependency You can use dependencies when you require tasks to be done in a …" at bounding box center [289, 107] width 68 height 12
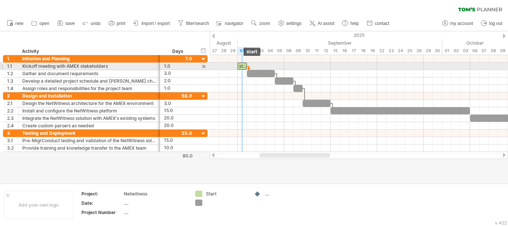
click at [242, 63] on div "start" at bounding box center [241, 65] width 9 height 7
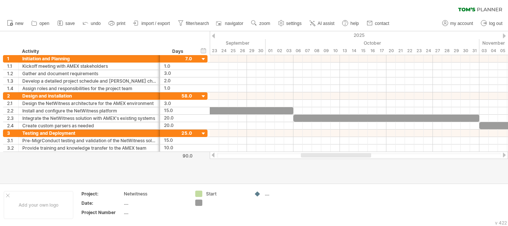
drag, startPoint x: 312, startPoint y: 155, endPoint x: 353, endPoint y: 155, distance: 41.2
click at [353, 155] on div at bounding box center [336, 155] width 70 height 4
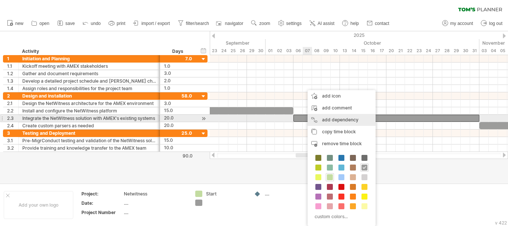
click at [325, 119] on div "add dependency You can use dependencies when you require tasks to be done in a …" at bounding box center [341, 120] width 68 height 12
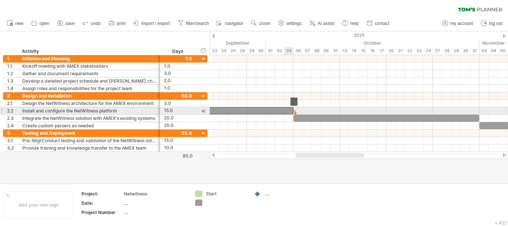
click at [289, 112] on div at bounding box center [223, 110] width 139 height 7
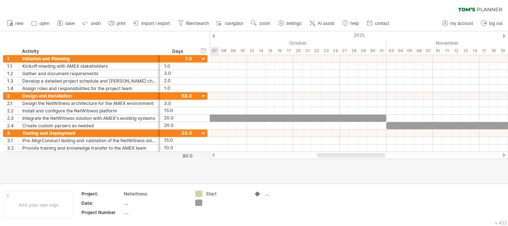
drag, startPoint x: 334, startPoint y: 154, endPoint x: 358, endPoint y: 154, distance: 23.4
click at [357, 154] on div at bounding box center [351, 155] width 68 height 4
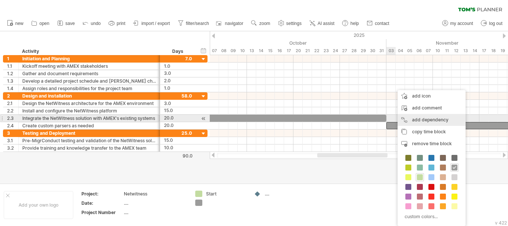
click at [417, 121] on div "add dependency You can use dependencies when you require tasks to be done in a …" at bounding box center [431, 120] width 68 height 12
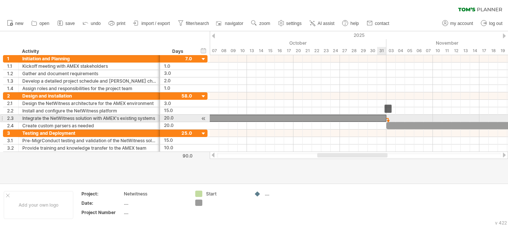
click at [383, 117] on div at bounding box center [293, 117] width 186 height 7
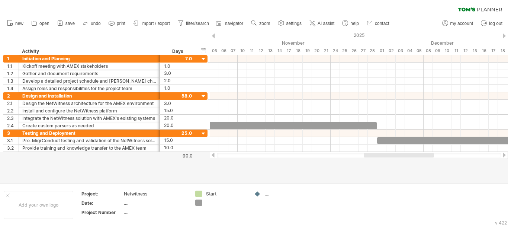
drag, startPoint x: 377, startPoint y: 155, endPoint x: 422, endPoint y: 156, distance: 45.0
click at [422, 156] on div at bounding box center [398, 155] width 70 height 4
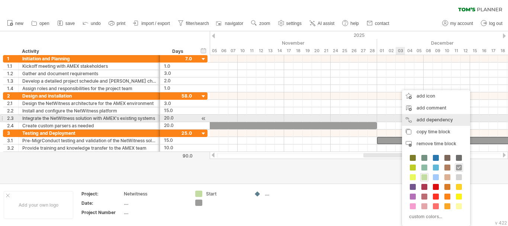
click at [417, 121] on div "add dependency You can use dependencies when you require tasks to be done in a …" at bounding box center [436, 120] width 68 height 12
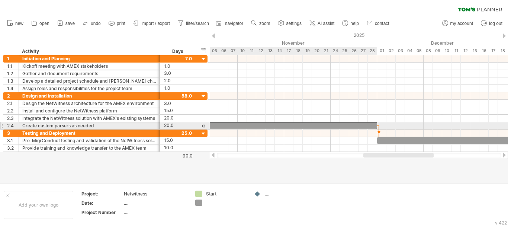
click at [375, 126] on div at bounding box center [284, 125] width 186 height 7
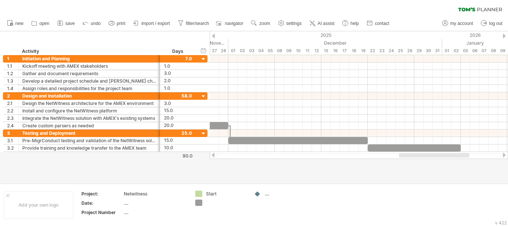
drag, startPoint x: 394, startPoint y: 155, endPoint x: 430, endPoint y: 156, distance: 35.7
click at [430, 156] on div at bounding box center [434, 155] width 70 height 4
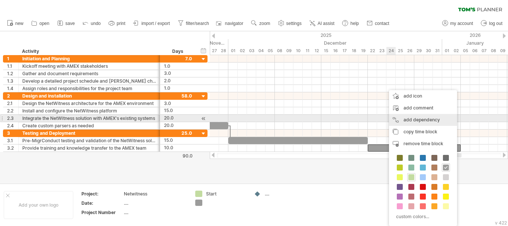
click at [408, 120] on div "add dependency You can use dependencies when you require tasks to be done in a …" at bounding box center [423, 120] width 68 height 12
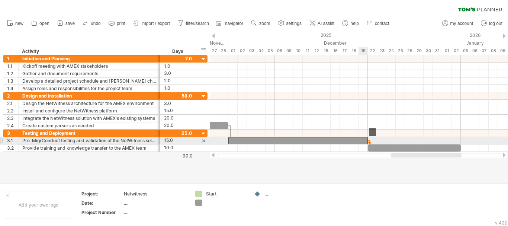
click at [366, 140] on span at bounding box center [367, 140] width 3 height 7
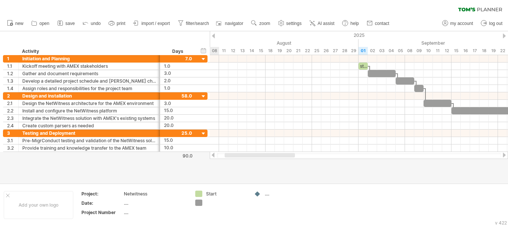
drag, startPoint x: 397, startPoint y: 155, endPoint x: 234, endPoint y: 174, distance: 164.3
click at [230, 166] on div "Trying to reach [DOMAIN_NAME] Connected again... 0% clear filter new 1" at bounding box center [254, 113] width 508 height 226
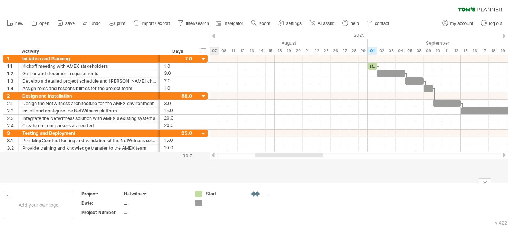
click at [260, 193] on div at bounding box center [257, 193] width 7 height 7
click at [205, 204] on div at bounding box center [220, 202] width 51 height 6
click at [200, 204] on div "Trying to reach [DOMAIN_NAME] Connected again... 0% clear filter new 1" at bounding box center [254, 113] width 508 height 226
click at [202, 204] on div at bounding box center [220, 202] width 51 height 6
click at [201, 203] on div "Trying to reach [DOMAIN_NAME] Connected again... 0% clear filter new 1" at bounding box center [254, 113] width 508 height 226
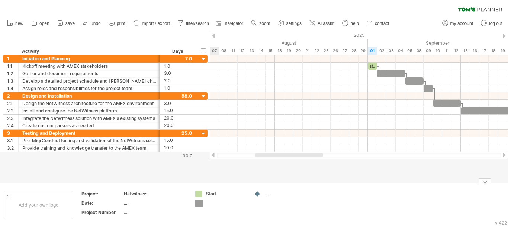
click at [201, 203] on div at bounding box center [198, 202] width 7 height 7
click at [205, 202] on div at bounding box center [220, 202] width 51 height 6
click at [211, 192] on div "Start" at bounding box center [226, 193] width 40 height 6
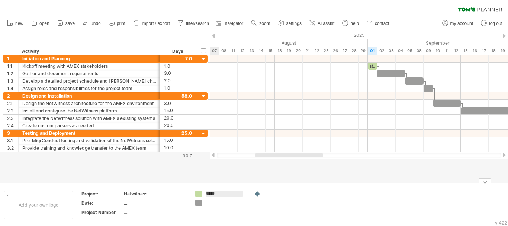
click at [211, 192] on input "*****" at bounding box center [224, 193] width 37 height 6
click at [210, 199] on div at bounding box center [226, 202] width 40 height 6
click at [210, 199] on input "text" at bounding box center [224, 202] width 37 height 6
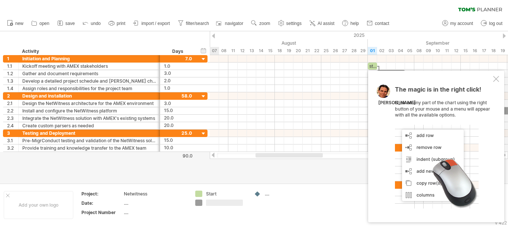
click at [210, 199] on input "text" at bounding box center [224, 202] width 37 height 6
type input "********"
click at [126, 202] on div "...." at bounding box center [155, 203] width 62 height 6
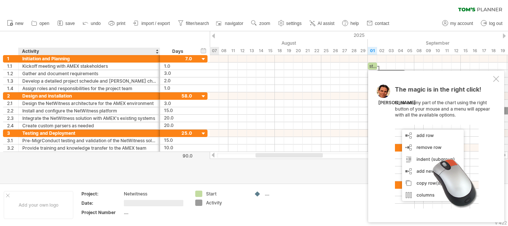
click at [126, 202] on input "text" at bounding box center [153, 203] width 59 height 6
click at [40, 204] on div "Add your own logo" at bounding box center [38, 205] width 69 height 28
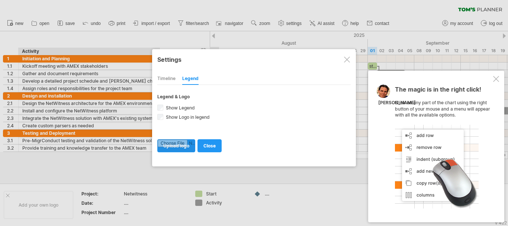
click at [179, 146] on input "file" at bounding box center [176, 145] width 37 height 12
click at [208, 150] on link "close" at bounding box center [209, 145] width 24 height 13
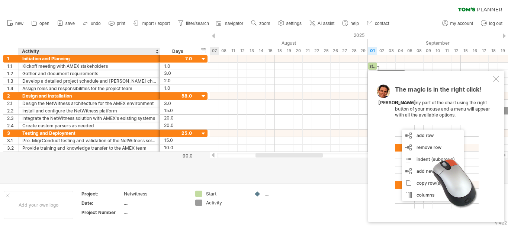
click at [132, 193] on div "Netwitness" at bounding box center [155, 193] width 62 height 6
type input "**********"
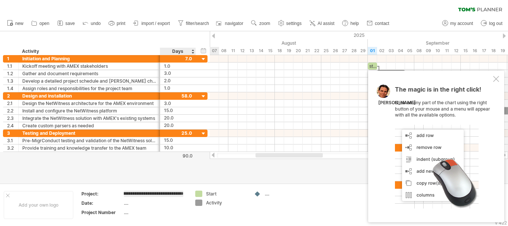
click at [165, 211] on div "...." at bounding box center [155, 212] width 62 height 6
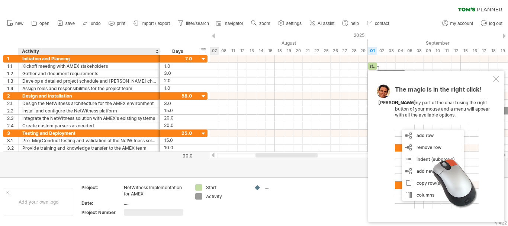
click at [124, 203] on div "...." at bounding box center [155, 203] width 62 height 6
click at [84, 198] on th "Project:" at bounding box center [102, 191] width 42 height 15
click at [85, 201] on div "Date:" at bounding box center [101, 203] width 41 height 6
click at [86, 202] on input "*****" at bounding box center [100, 203] width 38 height 6
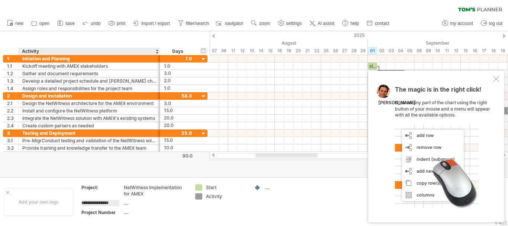
type input "**********"
click at [86, 202] on input "**********" at bounding box center [100, 203] width 38 height 6
drag, startPoint x: 116, startPoint y: 204, endPoint x: 75, endPoint y: 204, distance: 40.9
click at [75, 204] on tr "**********" at bounding box center [154, 201] width 309 height 35
click at [107, 204] on input "**********" at bounding box center [100, 203] width 38 height 6
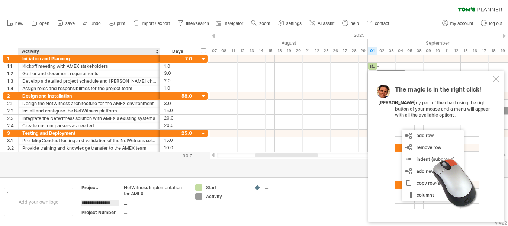
drag, startPoint x: 116, startPoint y: 204, endPoint x: 81, endPoint y: 204, distance: 34.2
click at [81, 204] on input "**********" at bounding box center [100, 203] width 38 height 6
click at [91, 23] on span "undo" at bounding box center [96, 23] width 10 height 5
click at [107, 213] on div "Project Number" at bounding box center [101, 212] width 41 height 6
click at [107, 213] on input "**********" at bounding box center [100, 212] width 38 height 6
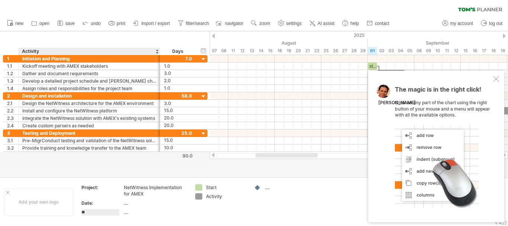
type input "*"
click at [128, 212] on div "...." at bounding box center [155, 212] width 62 height 6
click at [129, 202] on div "...." at bounding box center [155, 203] width 62 height 6
click at [89, 202] on div "Date:" at bounding box center [101, 203] width 41 height 6
click at [86, 204] on input "****" at bounding box center [100, 203] width 38 height 6
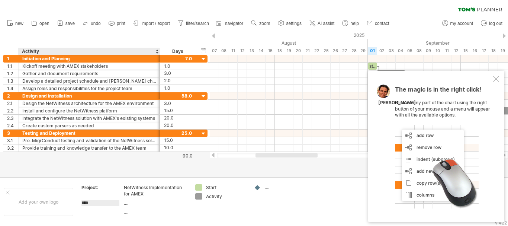
click at [86, 204] on input "****" at bounding box center [100, 203] width 38 height 6
click at [131, 212] on div "...." at bounding box center [155, 212] width 62 height 6
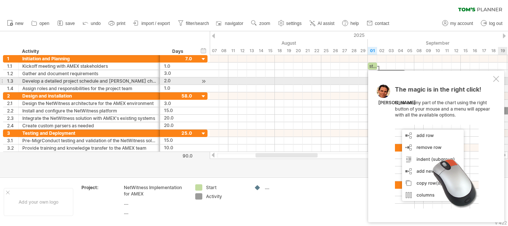
click at [495, 80] on div at bounding box center [496, 79] width 6 height 6
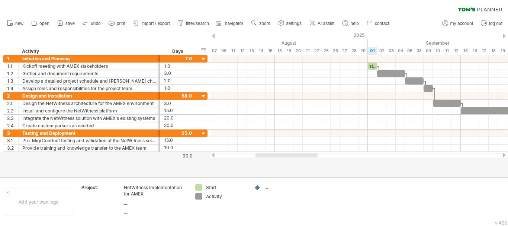
click at [505, 153] on div at bounding box center [504, 154] width 6 height 5
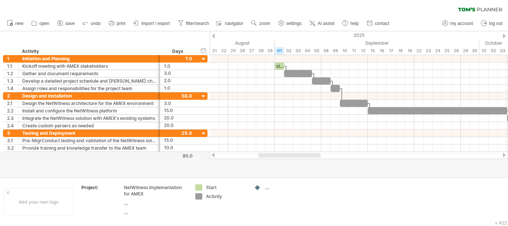
click at [505, 153] on div at bounding box center [504, 154] width 6 height 5
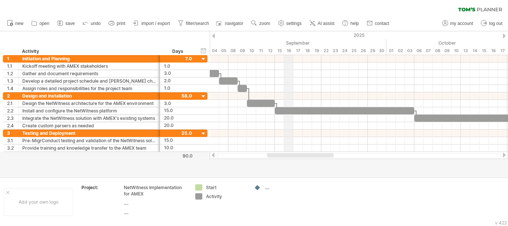
click at [286, 43] on div "September" at bounding box center [284, 43] width 204 height 8
click at [302, 42] on div "September" at bounding box center [284, 43] width 204 height 8
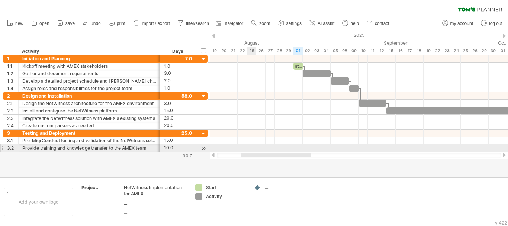
drag, startPoint x: 279, startPoint y: 155, endPoint x: 253, endPoint y: 150, distance: 26.5
click at [253, 150] on div "Trying to reach [DOMAIN_NAME] Connected again... 0% clear filter new 1" at bounding box center [254, 113] width 508 height 226
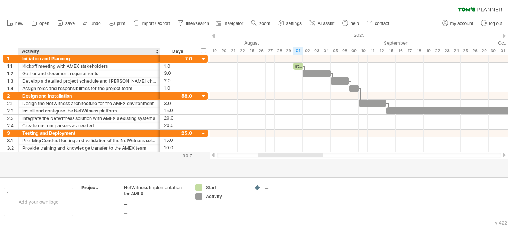
click at [157, 51] on div at bounding box center [156, 51] width 3 height 7
click at [180, 53] on div "Days" at bounding box center [177, 51] width 35 height 7
click at [181, 54] on div "Days" at bounding box center [177, 51] width 35 height 7
click at [178, 49] on div "Days" at bounding box center [177, 51] width 35 height 7
click at [157, 50] on div at bounding box center [156, 51] width 3 height 7
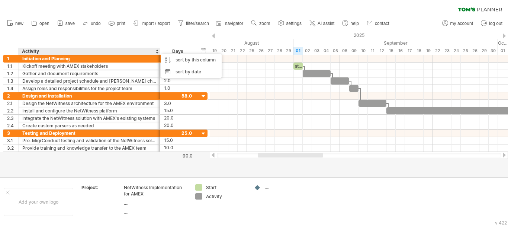
click at [157, 50] on div at bounding box center [156, 51] width 3 height 7
click at [188, 48] on div "Days" at bounding box center [177, 51] width 35 height 7
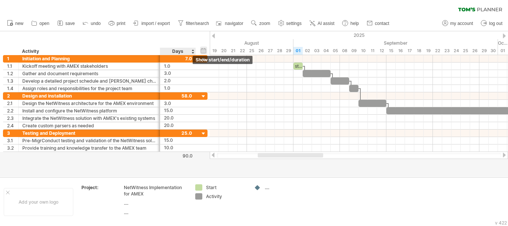
click at [202, 52] on div "hide start/end/duration show start/end/duration" at bounding box center [203, 50] width 7 height 8
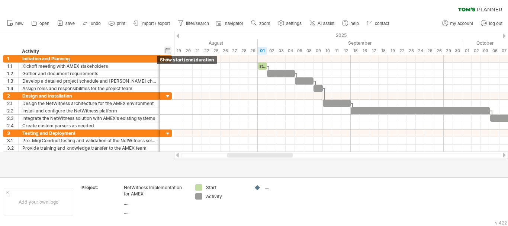
click at [169, 49] on div "hide start/end/duration show start/end/duration" at bounding box center [167, 50] width 7 height 8
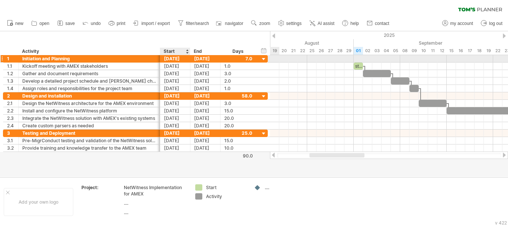
click at [168, 59] on div "[DATE]" at bounding box center [175, 58] width 30 height 7
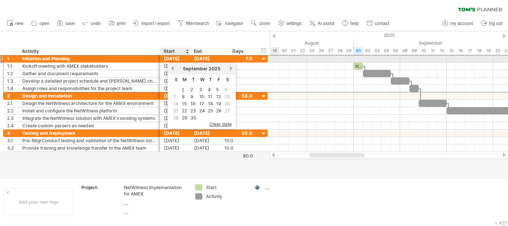
click at [168, 59] on div "[DATE]" at bounding box center [175, 58] width 30 height 7
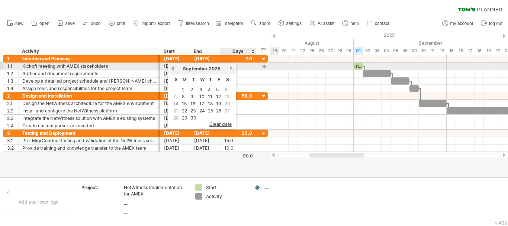
click at [231, 66] on link "next" at bounding box center [231, 68] width 6 height 6
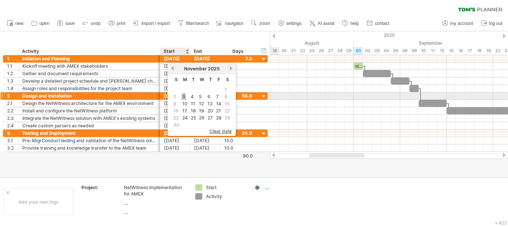
click at [183, 96] on link "3" at bounding box center [183, 96] width 4 height 7
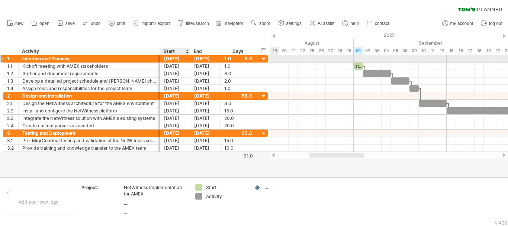
click at [174, 59] on div "[DATE]" at bounding box center [175, 58] width 30 height 7
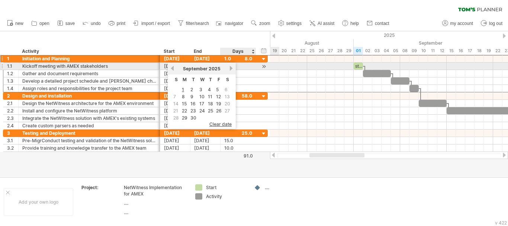
click at [231, 67] on link "next" at bounding box center [231, 68] width 6 height 6
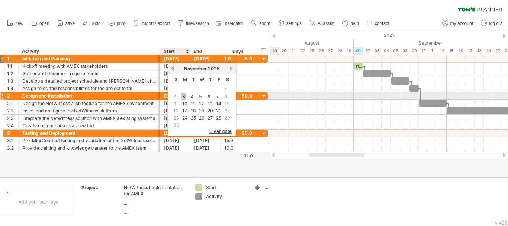
click at [184, 97] on link "3" at bounding box center [183, 96] width 4 height 7
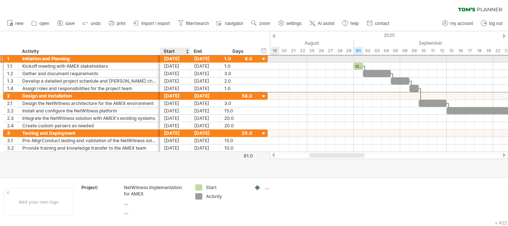
click at [176, 58] on div "[DATE]" at bounding box center [175, 58] width 30 height 7
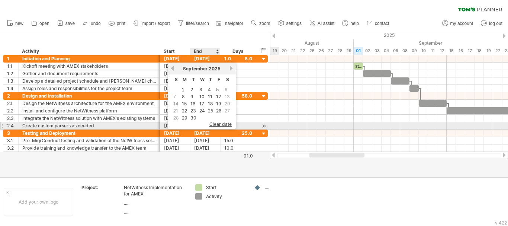
click at [219, 123] on span "clear date" at bounding box center [220, 124] width 22 height 6
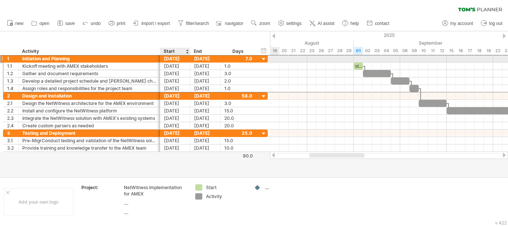
click at [167, 59] on div "[DATE]" at bounding box center [175, 58] width 30 height 7
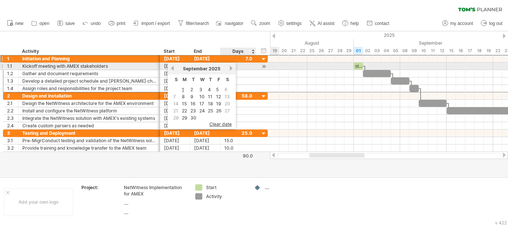
click at [229, 67] on link "next" at bounding box center [231, 68] width 6 height 6
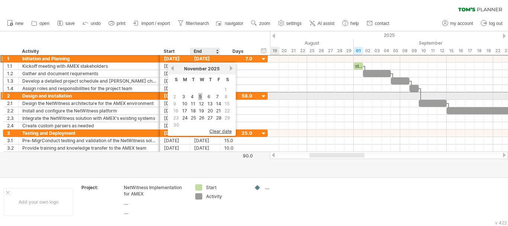
click at [200, 96] on link "5" at bounding box center [200, 96] width 4 height 7
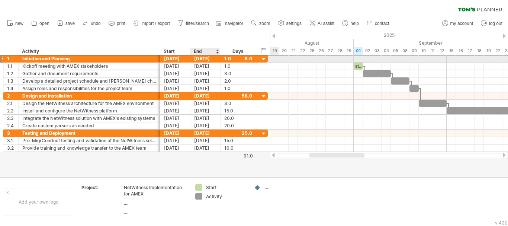
click at [205, 60] on div "[DATE]" at bounding box center [205, 58] width 30 height 7
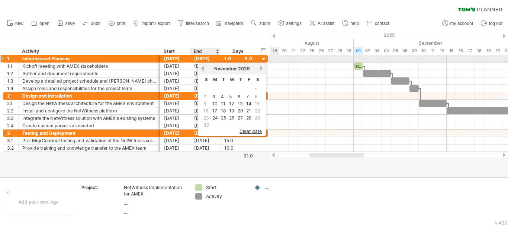
click at [205, 60] on div "[DATE]" at bounding box center [205, 58] width 30 height 7
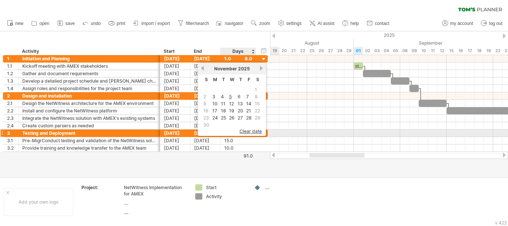
click at [246, 132] on span "clear date" at bounding box center [250, 131] width 22 height 6
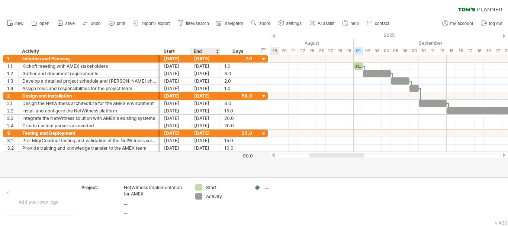
click at [203, 38] on div "hide start/end/duration show start/end/duration ******** Activity Start End Days" at bounding box center [135, 43] width 270 height 24
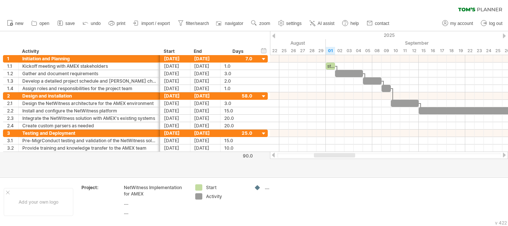
drag, startPoint x: 320, startPoint y: 156, endPoint x: 324, endPoint y: 157, distance: 4.7
click at [324, 157] on div at bounding box center [389, 155] width 224 height 5
click at [189, 51] on div "Start" at bounding box center [175, 51] width 30 height 7
click at [186, 51] on div at bounding box center [186, 51] width 3 height 7
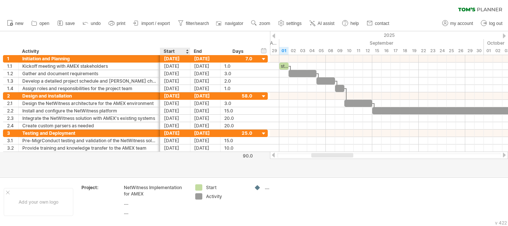
click at [186, 51] on div at bounding box center [186, 51] width 3 height 7
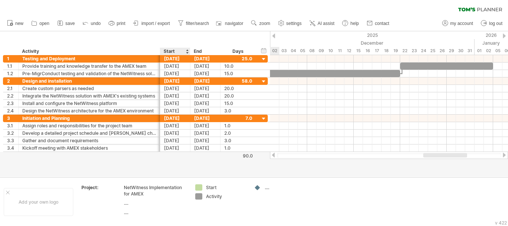
click at [186, 51] on div at bounding box center [186, 51] width 3 height 7
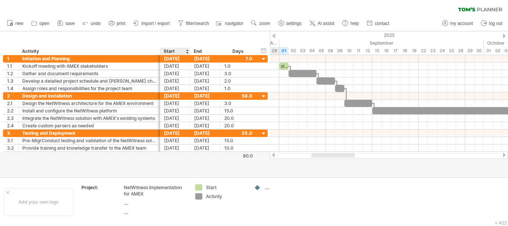
click at [186, 51] on div at bounding box center [186, 51] width 3 height 7
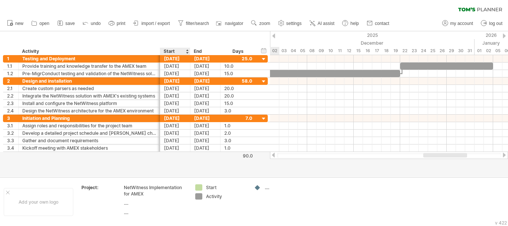
click at [186, 51] on div at bounding box center [186, 51] width 3 height 7
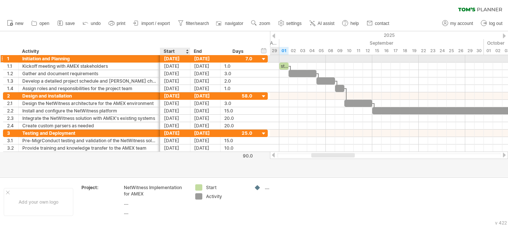
click at [166, 59] on div "[DATE]" at bounding box center [175, 58] width 30 height 7
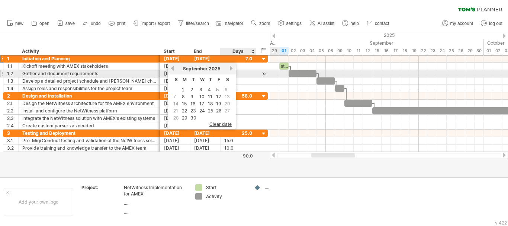
click at [230, 70] on link "next" at bounding box center [231, 68] width 6 height 6
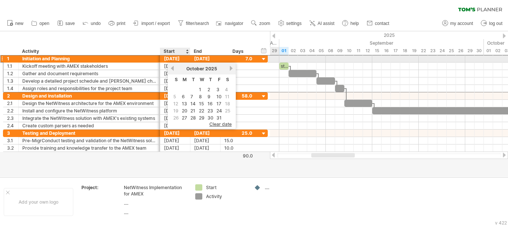
click at [175, 60] on div "[DATE]" at bounding box center [175, 58] width 30 height 7
click at [175, 59] on div "[DATE]" at bounding box center [175, 58] width 30 height 7
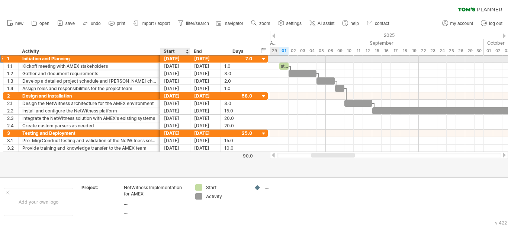
click at [175, 59] on div "[DATE]" at bounding box center [175, 58] width 30 height 7
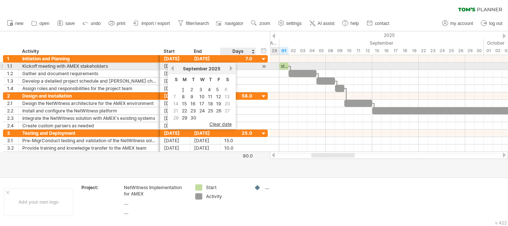
click at [231, 68] on link "next" at bounding box center [231, 68] width 6 height 6
click at [233, 67] on link "next" at bounding box center [231, 68] width 6 height 6
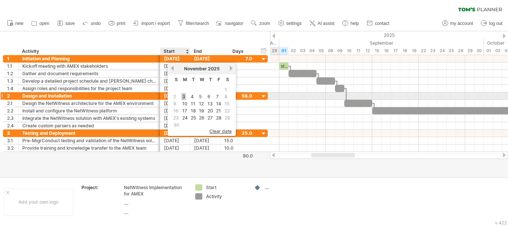
click at [184, 97] on link "3" at bounding box center [183, 96] width 4 height 7
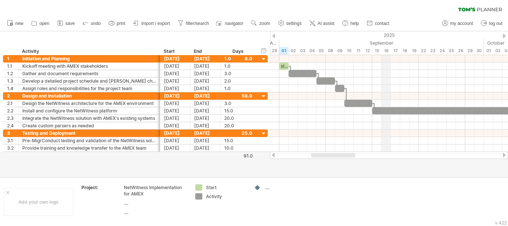
click at [386, 40] on div "September" at bounding box center [381, 43] width 204 height 8
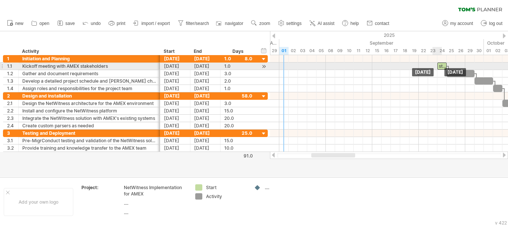
drag, startPoint x: 282, startPoint y: 66, endPoint x: 438, endPoint y: 68, distance: 155.7
click at [438, 68] on div "start" at bounding box center [441, 65] width 9 height 7
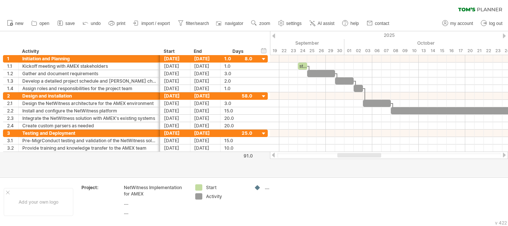
drag, startPoint x: 324, startPoint y: 153, endPoint x: 349, endPoint y: 155, distance: 24.6
click at [349, 155] on div at bounding box center [359, 155] width 44 height 4
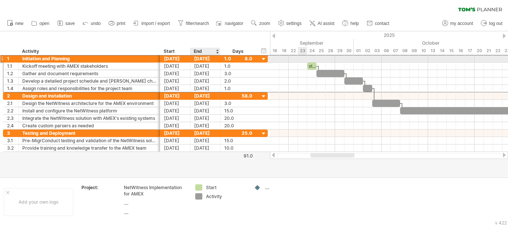
click at [203, 55] on div "[DATE]" at bounding box center [205, 58] width 30 height 7
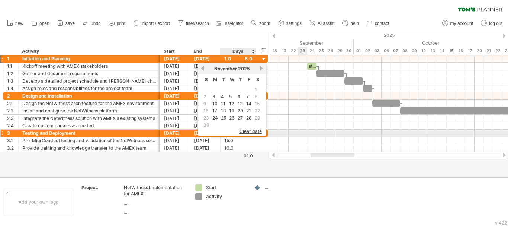
click at [250, 129] on span "clear date" at bounding box center [250, 131] width 22 height 6
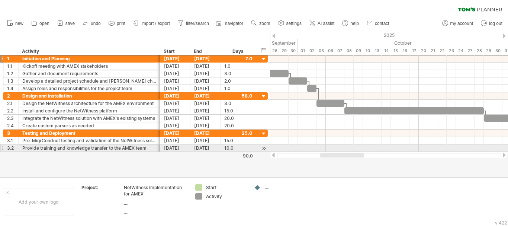
drag, startPoint x: 340, startPoint y: 155, endPoint x: 344, endPoint y: 153, distance: 4.2
click at [344, 153] on div at bounding box center [342, 155] width 44 height 4
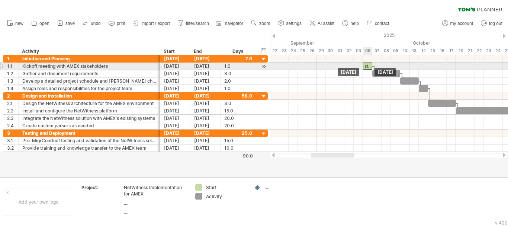
drag, startPoint x: 293, startPoint y: 65, endPoint x: 368, endPoint y: 63, distance: 74.7
click at [368, 63] on div "start" at bounding box center [367, 65] width 9 height 7
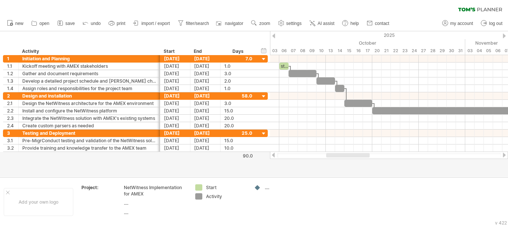
drag, startPoint x: 336, startPoint y: 156, endPoint x: 351, endPoint y: 158, distance: 15.3
click at [351, 158] on div at bounding box center [389, 154] width 238 height 7
click at [171, 49] on div "Start" at bounding box center [174, 51] width 22 height 7
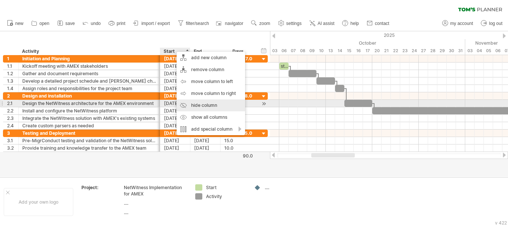
click at [206, 105] on div "hide column" at bounding box center [210, 105] width 68 height 12
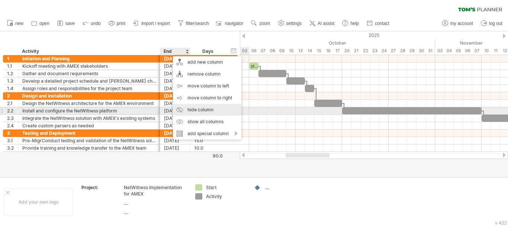
click at [196, 110] on div "hide column" at bounding box center [207, 110] width 68 height 12
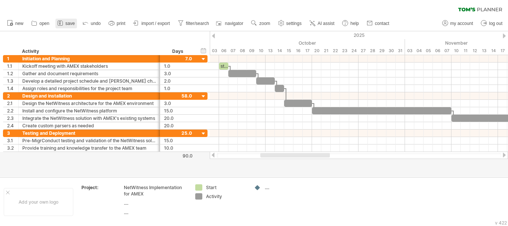
click at [67, 24] on span "save" at bounding box center [69, 23] width 9 height 5
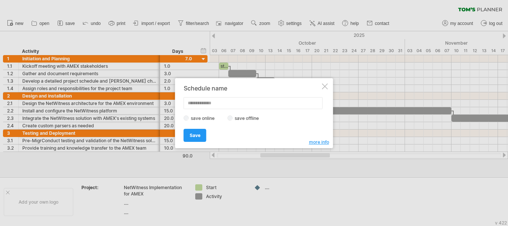
click at [233, 120] on label "save offline" at bounding box center [249, 118] width 32 height 6
click at [220, 104] on input "text" at bounding box center [253, 103] width 139 height 12
click at [264, 102] on input "text" at bounding box center [253, 103] width 139 height 12
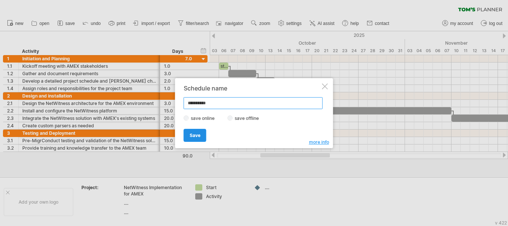
type input "**********"
click at [188, 133] on link "Save" at bounding box center [195, 135] width 23 height 13
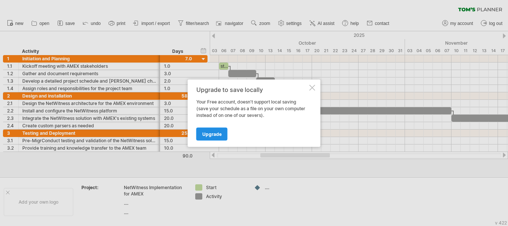
click at [214, 132] on span "Upgrade" at bounding box center [211, 134] width 19 height 6
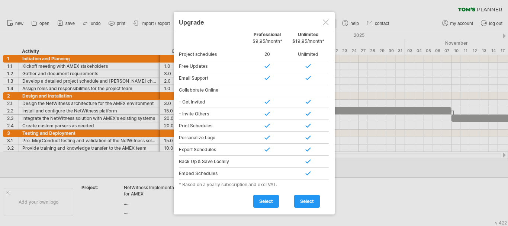
click at [328, 24] on div at bounding box center [326, 22] width 6 height 6
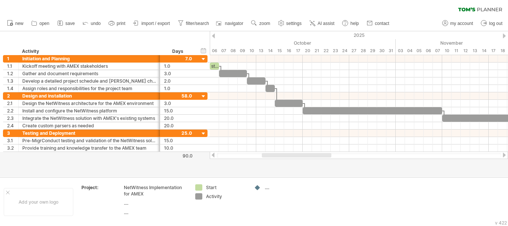
click at [293, 156] on div at bounding box center [296, 155] width 69 height 4
click at [70, 21] on span "save" at bounding box center [69, 23] width 9 height 5
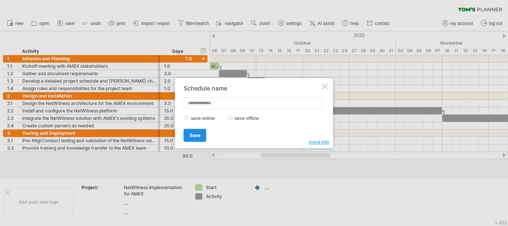
click at [198, 136] on span "Save" at bounding box center [194, 135] width 11 height 6
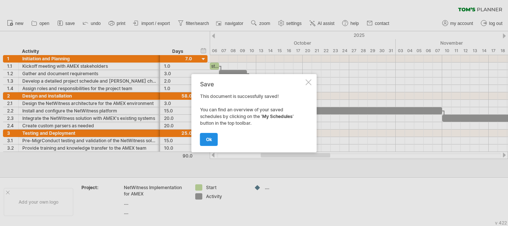
click at [207, 137] on span "ok" at bounding box center [209, 139] width 6 height 6
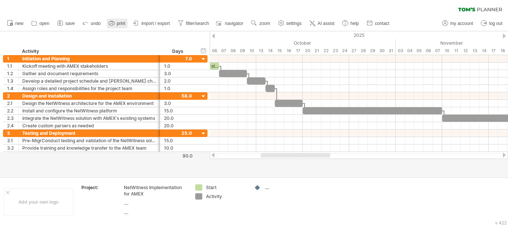
click at [118, 24] on span "print" at bounding box center [121, 23] width 9 height 5
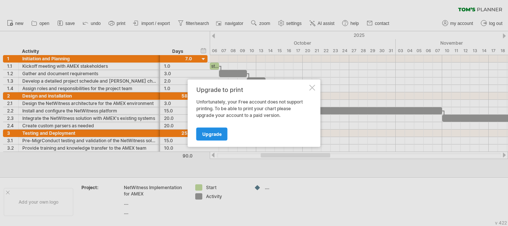
click at [215, 136] on span "Upgrade" at bounding box center [211, 134] width 19 height 6
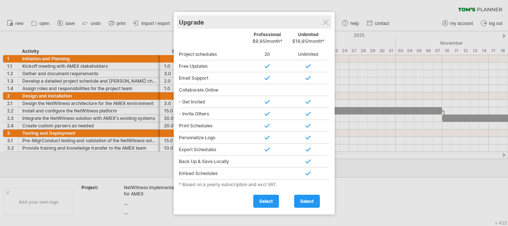
click at [329, 20] on div "Upgrade" at bounding box center [254, 21] width 150 height 13
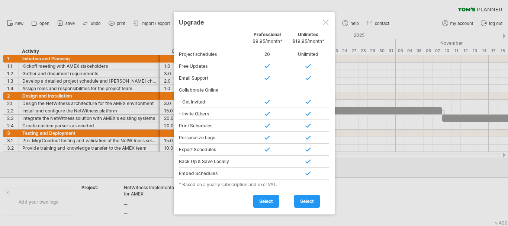
click at [325, 25] on div at bounding box center [326, 22] width 6 height 6
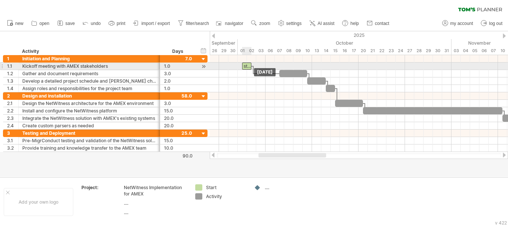
drag, startPoint x: 213, startPoint y: 66, endPoint x: 244, endPoint y: 66, distance: 32.0
click at [244, 66] on div "start" at bounding box center [246, 65] width 9 height 7
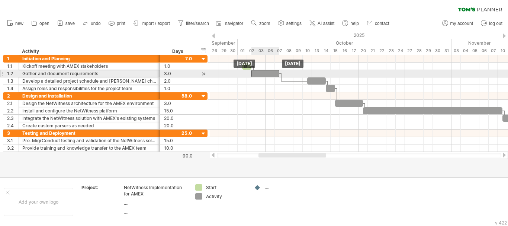
drag, startPoint x: 285, startPoint y: 73, endPoint x: 256, endPoint y: 71, distance: 28.6
click at [256, 71] on div at bounding box center [265, 73] width 28 height 7
click at [262, 72] on div at bounding box center [265, 73] width 28 height 7
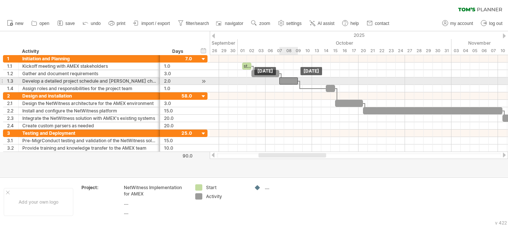
drag, startPoint x: 317, startPoint y: 80, endPoint x: 288, endPoint y: 82, distance: 29.4
click at [288, 82] on div at bounding box center [288, 80] width 19 height 7
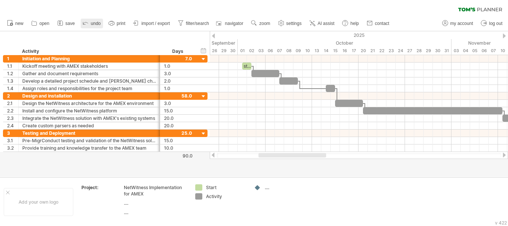
click at [92, 23] on span "undo" at bounding box center [96, 23] width 10 height 5
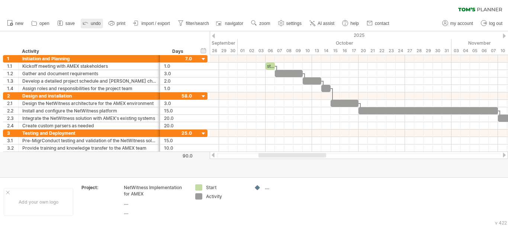
click at [92, 23] on span "undo" at bounding box center [96, 23] width 10 height 5
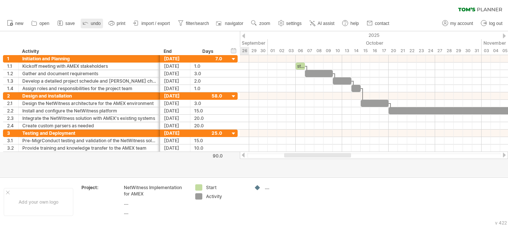
click at [92, 23] on span "undo" at bounding box center [96, 23] width 10 height 5
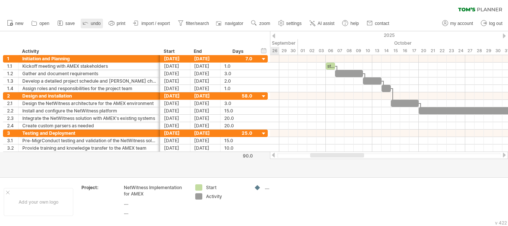
click at [92, 23] on span "undo" at bounding box center [96, 23] width 10 height 5
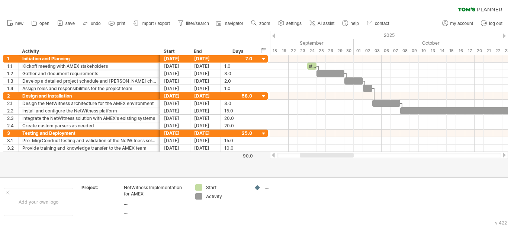
drag, startPoint x: 323, startPoint y: 155, endPoint x: 312, endPoint y: 156, distance: 10.4
click at [312, 156] on div at bounding box center [326, 155] width 54 height 4
click at [93, 23] on span "undo" at bounding box center [96, 23] width 10 height 5
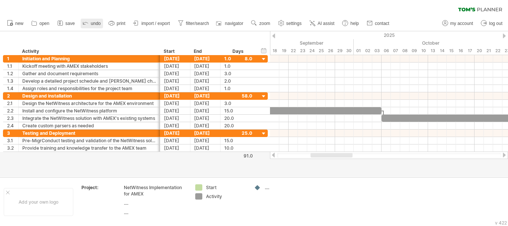
click at [93, 23] on span "undo" at bounding box center [96, 23] width 10 height 5
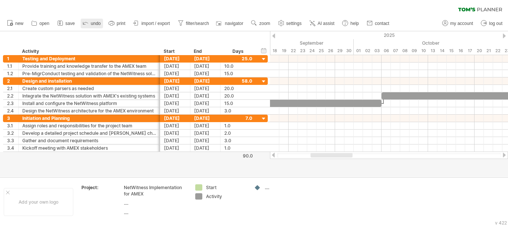
click at [93, 23] on span "undo" at bounding box center [96, 23] width 10 height 5
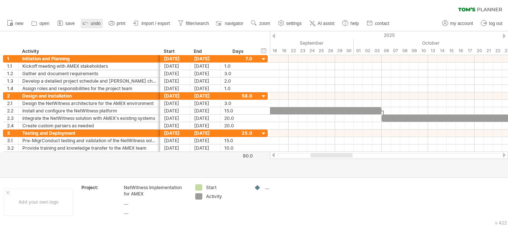
click at [93, 23] on span "undo" at bounding box center [96, 23] width 10 height 5
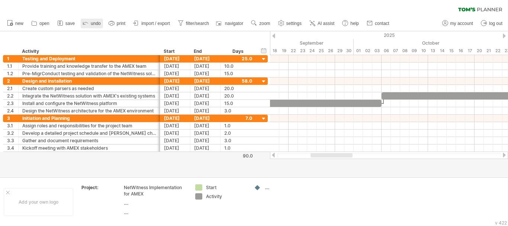
click at [93, 23] on span "undo" at bounding box center [96, 23] width 10 height 5
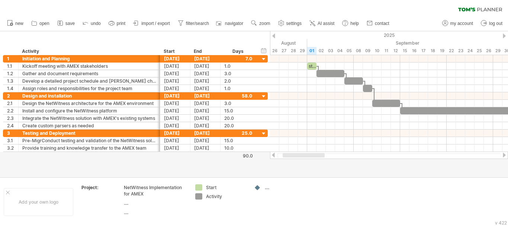
drag, startPoint x: 335, startPoint y: 155, endPoint x: 307, endPoint y: 154, distance: 27.5
click at [307, 154] on div at bounding box center [303, 155] width 42 height 4
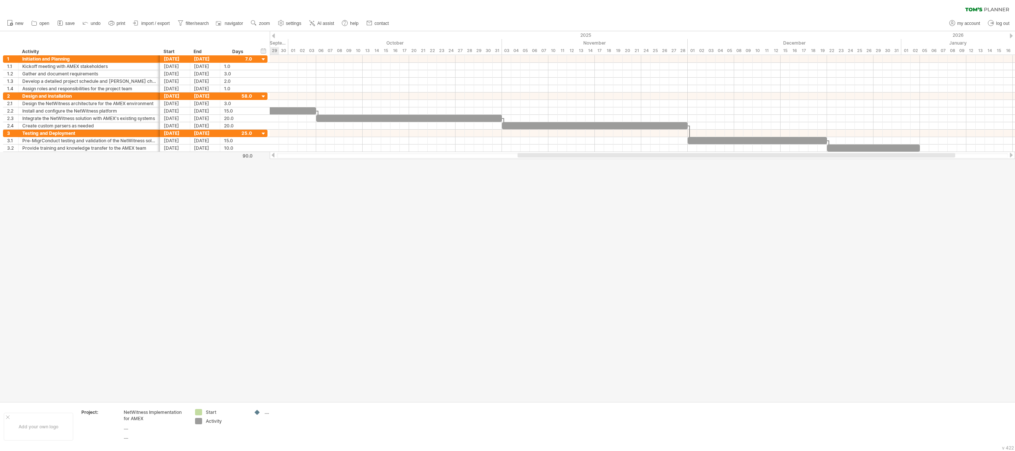
drag, startPoint x: 576, startPoint y: 155, endPoint x: 707, endPoint y: 165, distance: 131.9
click at [507, 165] on div "Trying to reach [DOMAIN_NAME] Connected again... 0% autosave... clear filter 1" at bounding box center [507, 225] width 1015 height 451
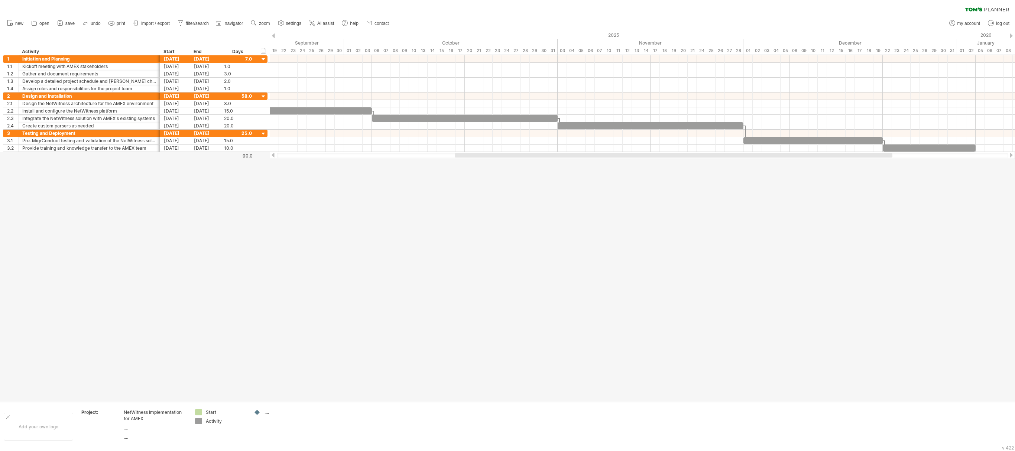
drag, startPoint x: 763, startPoint y: 153, endPoint x: 713, endPoint y: 158, distance: 50.8
click at [507, 158] on div at bounding box center [642, 155] width 745 height 7
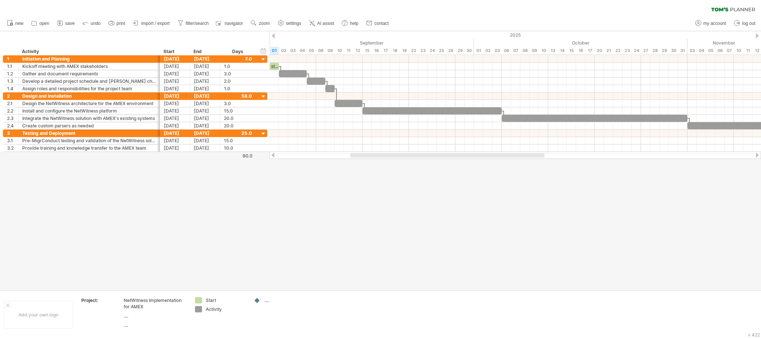
drag, startPoint x: 401, startPoint y: 154, endPoint x: 361, endPoint y: 153, distance: 40.2
click at [361, 153] on div at bounding box center [447, 155] width 194 height 4
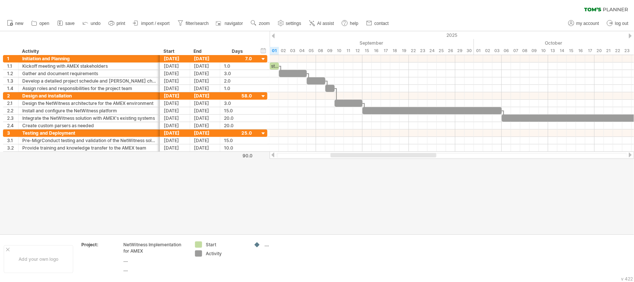
drag, startPoint x: 360, startPoint y: 185, endPoint x: 300, endPoint y: 155, distance: 67.6
click at [300, 155] on div at bounding box center [452, 155] width 350 height 5
click at [350, 155] on div at bounding box center [383, 155] width 106 height 4
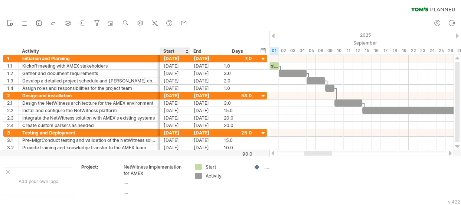
click at [174, 49] on div "Start" at bounding box center [174, 51] width 22 height 7
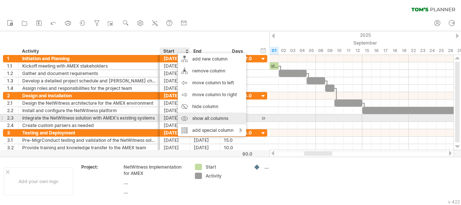
click at [208, 120] on div "show all columns" at bounding box center [212, 119] width 68 height 12
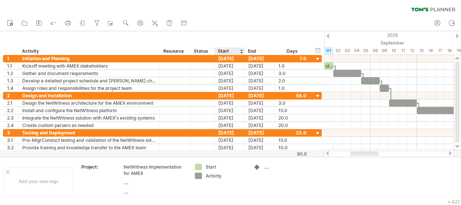
click at [179, 50] on div "Resource" at bounding box center [174, 51] width 23 height 7
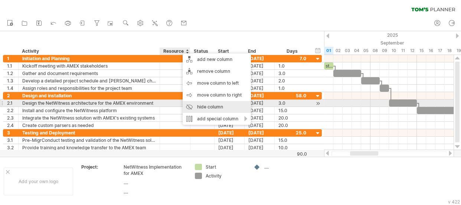
click at [216, 103] on div "hide column" at bounding box center [217, 107] width 68 height 12
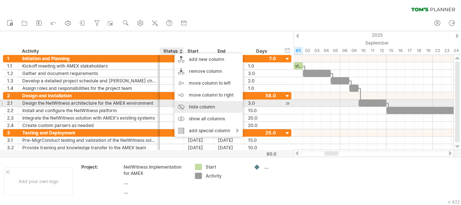
click at [198, 106] on div "hide column" at bounding box center [209, 107] width 68 height 12
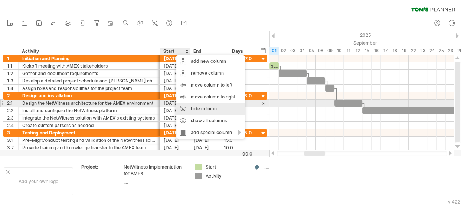
click at [211, 106] on div "hide column" at bounding box center [210, 109] width 68 height 12
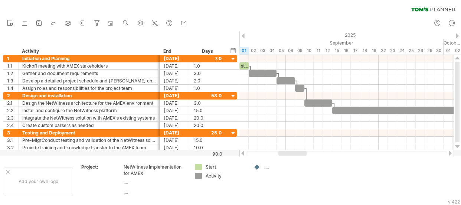
click at [244, 10] on div "clear filter reapply filter" at bounding box center [230, 8] width 461 height 16
click at [175, 51] on div "End" at bounding box center [174, 51] width 22 height 7
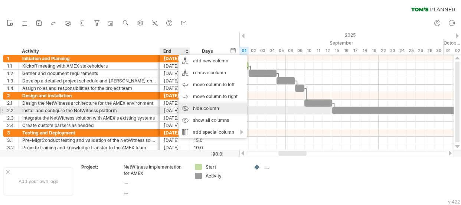
click at [198, 109] on div "hide column" at bounding box center [213, 109] width 68 height 12
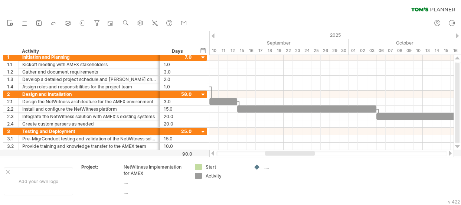
drag, startPoint x: 262, startPoint y: 153, endPoint x: 274, endPoint y: 154, distance: 12.3
click at [274, 154] on div at bounding box center [290, 153] width 50 height 4
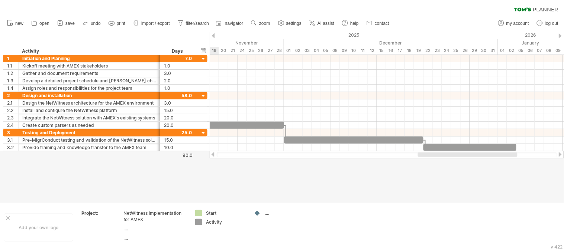
drag, startPoint x: 357, startPoint y: 155, endPoint x: 487, endPoint y: 163, distance: 130.7
click at [487, 163] on div "Trying to reach [DOMAIN_NAME] Connected again... 0% autosave... clear filter 1" at bounding box center [282, 125] width 564 height 250
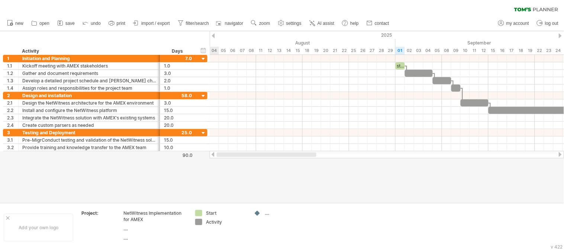
drag, startPoint x: 456, startPoint y: 154, endPoint x: 233, endPoint y: 151, distance: 223.0
click at [233, 151] on div at bounding box center [387, 154] width 354 height 7
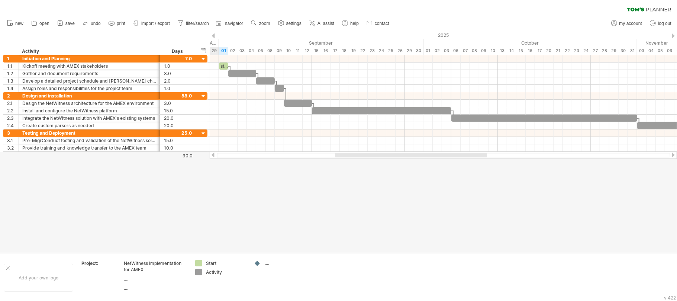
drag, startPoint x: 393, startPoint y: 154, endPoint x: 450, endPoint y: 160, distance: 57.9
click at [450, 160] on div "Trying to reach [DOMAIN_NAME] Connected again... 0% autosave... clear filter 1" at bounding box center [338, 150] width 677 height 301
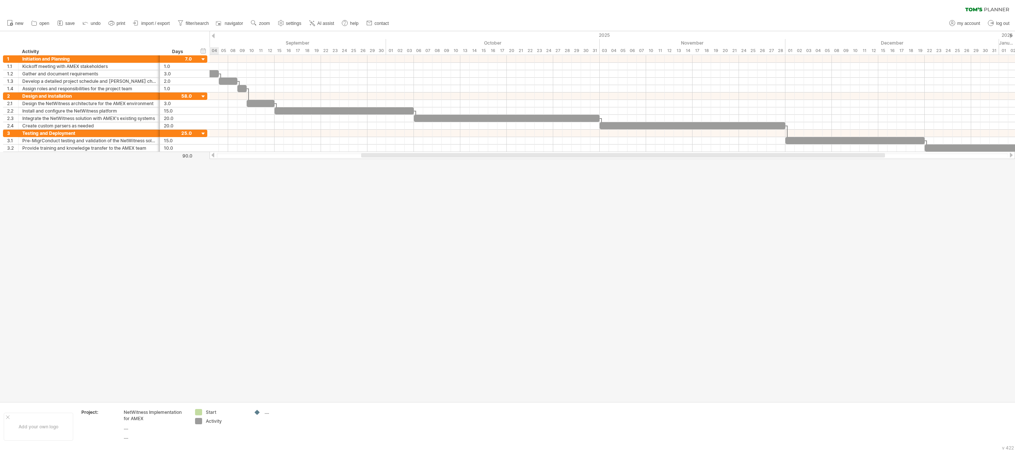
drag, startPoint x: 542, startPoint y: 154, endPoint x: 566, endPoint y: 153, distance: 23.8
click at [507, 153] on div at bounding box center [623, 155] width 524 height 4
drag, startPoint x: 46, startPoint y: 154, endPoint x: 49, endPoint y: 161, distance: 8.0
click at [49, 161] on div at bounding box center [507, 216] width 1015 height 370
drag, startPoint x: 61, startPoint y: 38, endPoint x: 60, endPoint y: 26, distance: 11.9
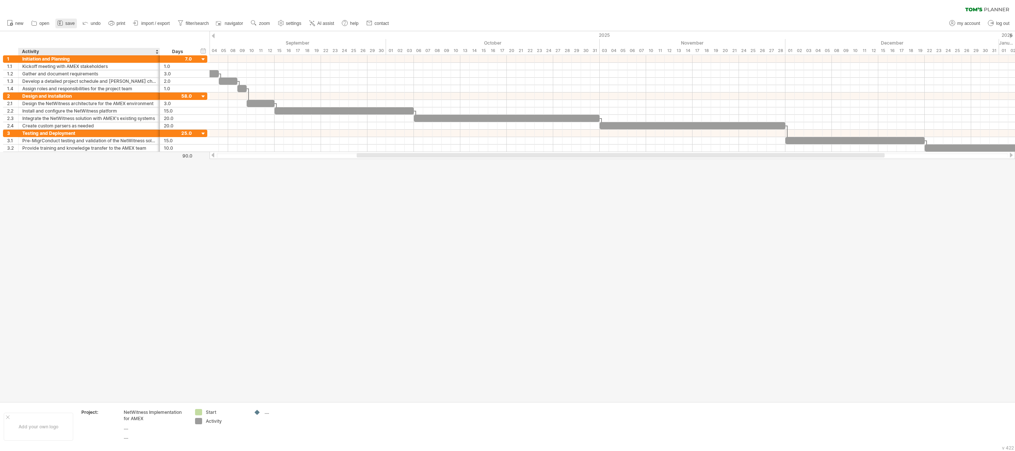
click at [60, 26] on div "Trying to reach [DOMAIN_NAME] Connected again... 0% autosave... clear filter 1" at bounding box center [507, 225] width 1015 height 451
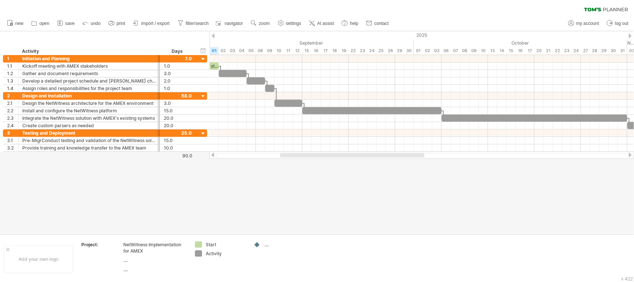
drag, startPoint x: 318, startPoint y: 153, endPoint x: 309, endPoint y: 158, distance: 10.3
click at [309, 158] on div at bounding box center [422, 154] width 425 height 7
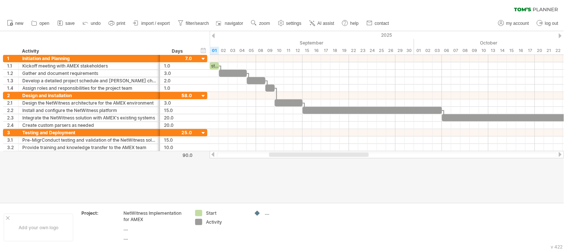
click at [279, 155] on div at bounding box center [319, 155] width 100 height 4
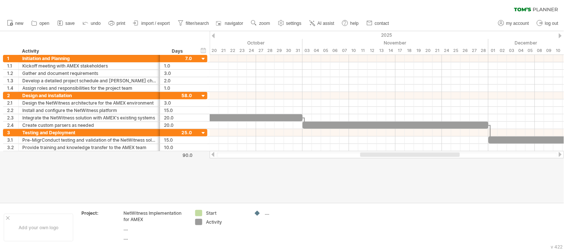
drag, startPoint x: 324, startPoint y: 155, endPoint x: 415, endPoint y: 159, distance: 91.1
click at [415, 159] on div "Trying to reach [DOMAIN_NAME] Connected again... 0% autosave... clear filter 1" at bounding box center [282, 125] width 564 height 250
click at [380, 155] on div at bounding box center [409, 155] width 100 height 4
